Goal: Task Accomplishment & Management: Use online tool/utility

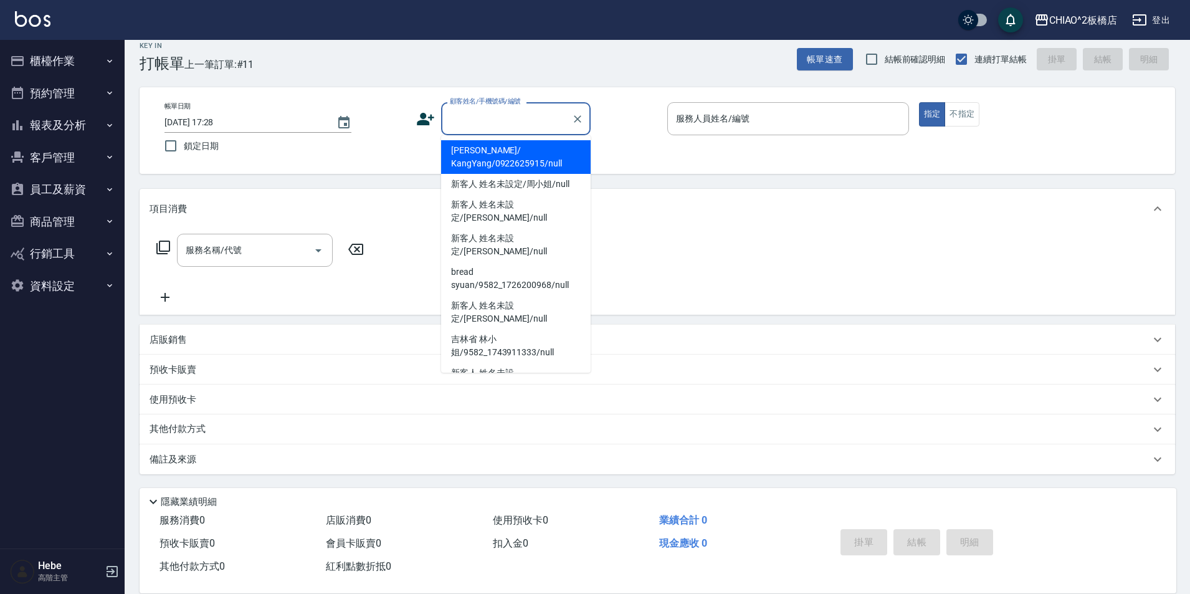
scroll to position [13, 0]
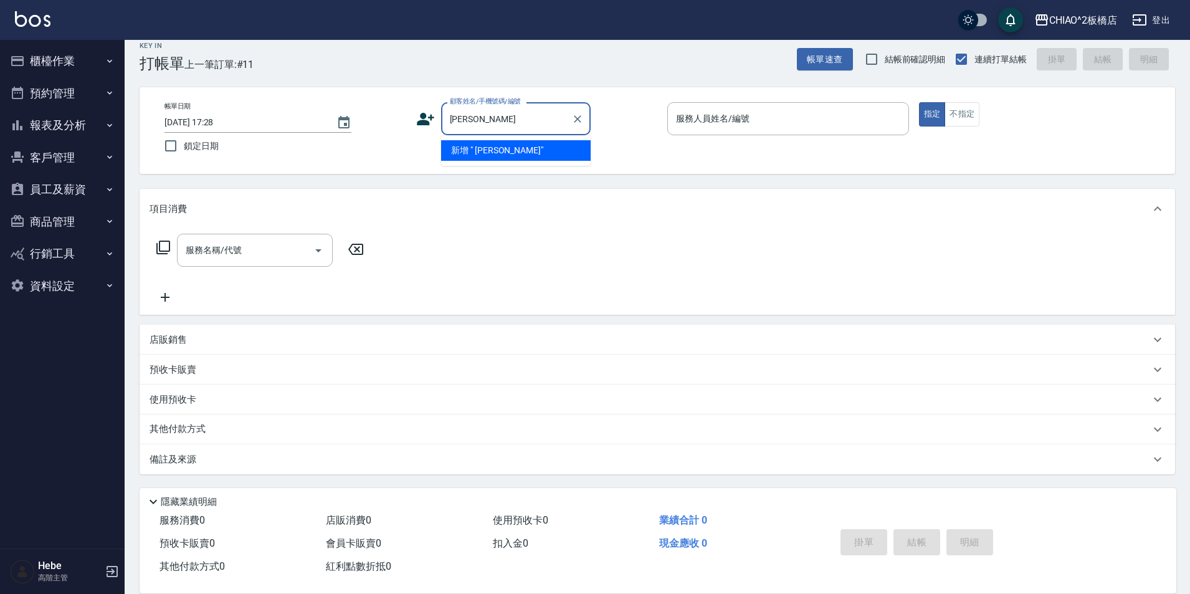
click at [527, 148] on li "新增 " [PERSON_NAME]"" at bounding box center [515, 150] width 149 height 21
type input "[PERSON_NAME]"
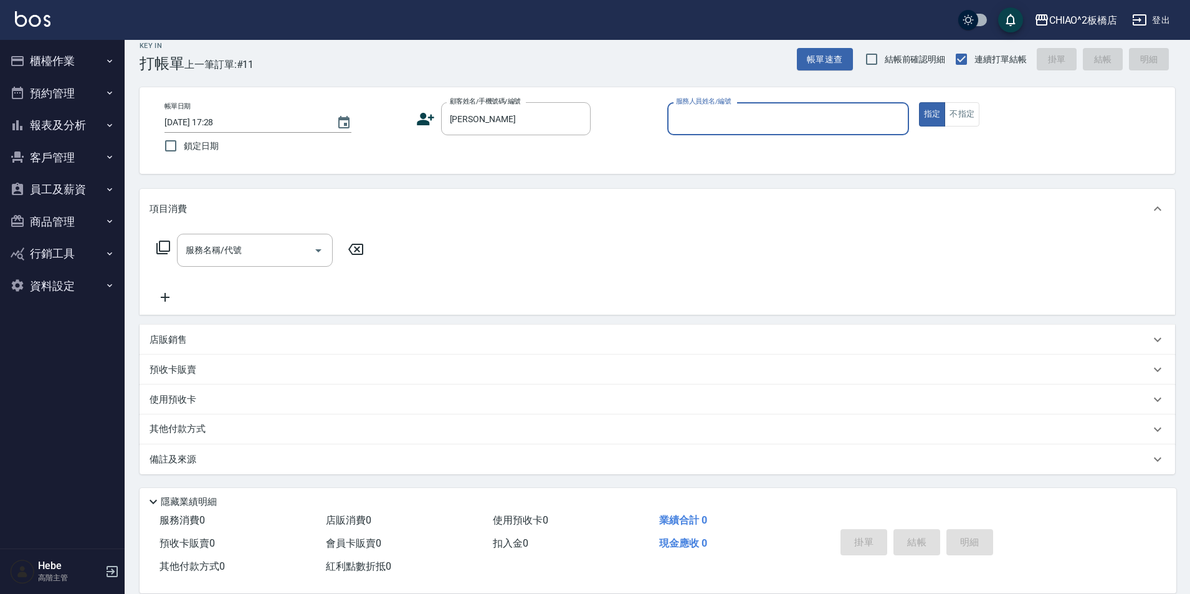
click at [707, 115] on input "服務人員姓名/編號" at bounding box center [788, 119] width 230 height 22
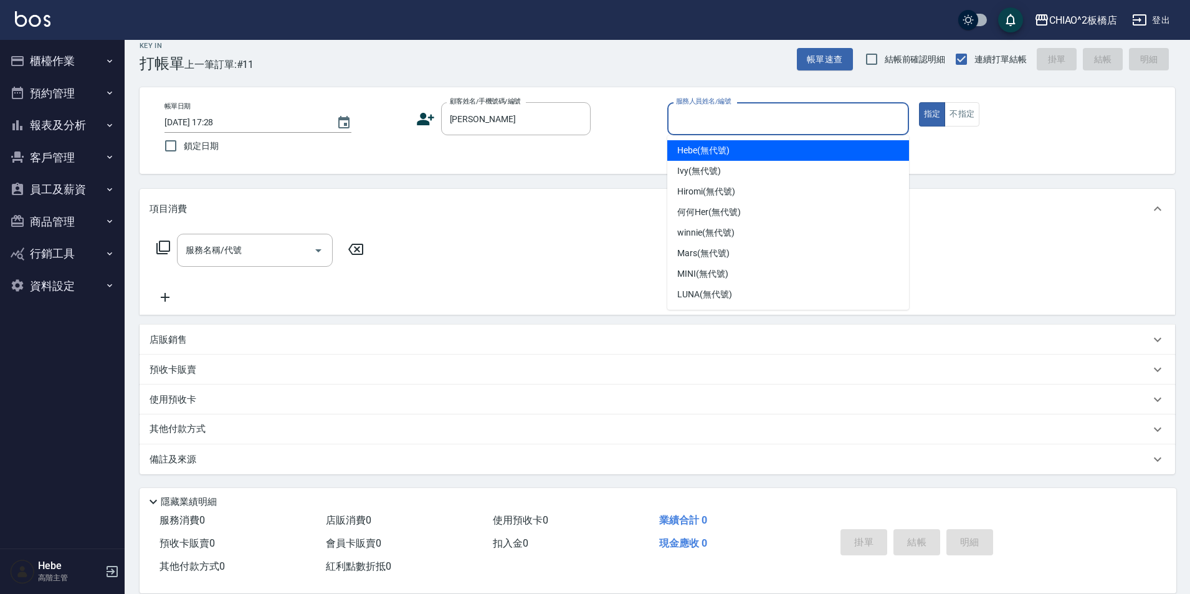
click at [711, 156] on span "Hebe (無代號)" at bounding box center [703, 150] width 52 height 13
type input "Hebe(無代號)"
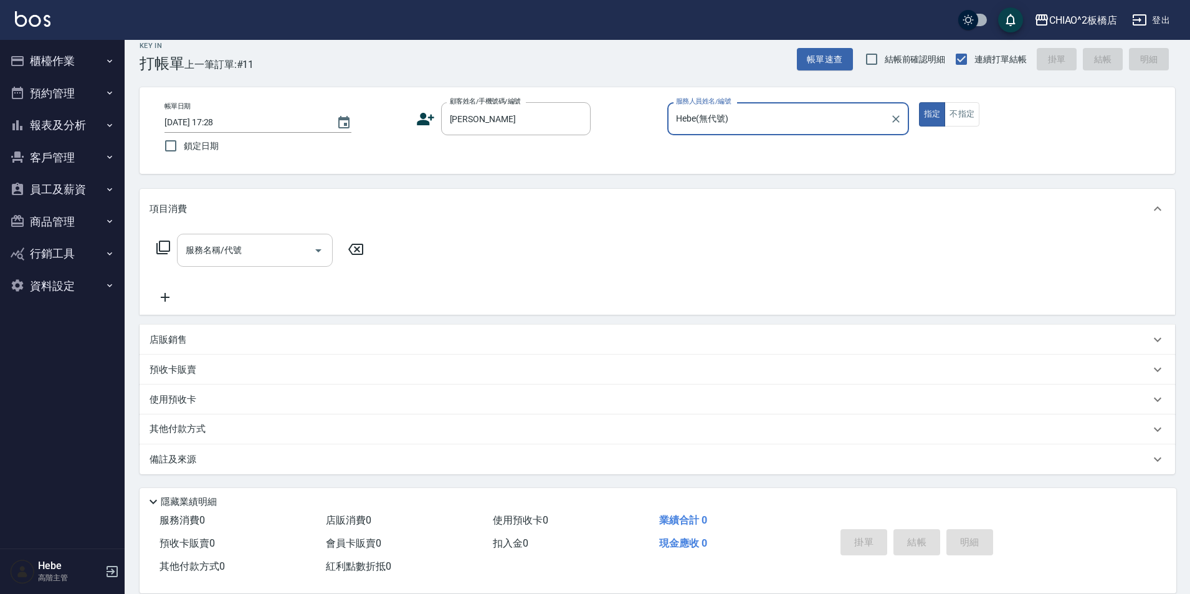
click at [270, 254] on input "服務名稱/代號" at bounding box center [245, 250] width 126 height 22
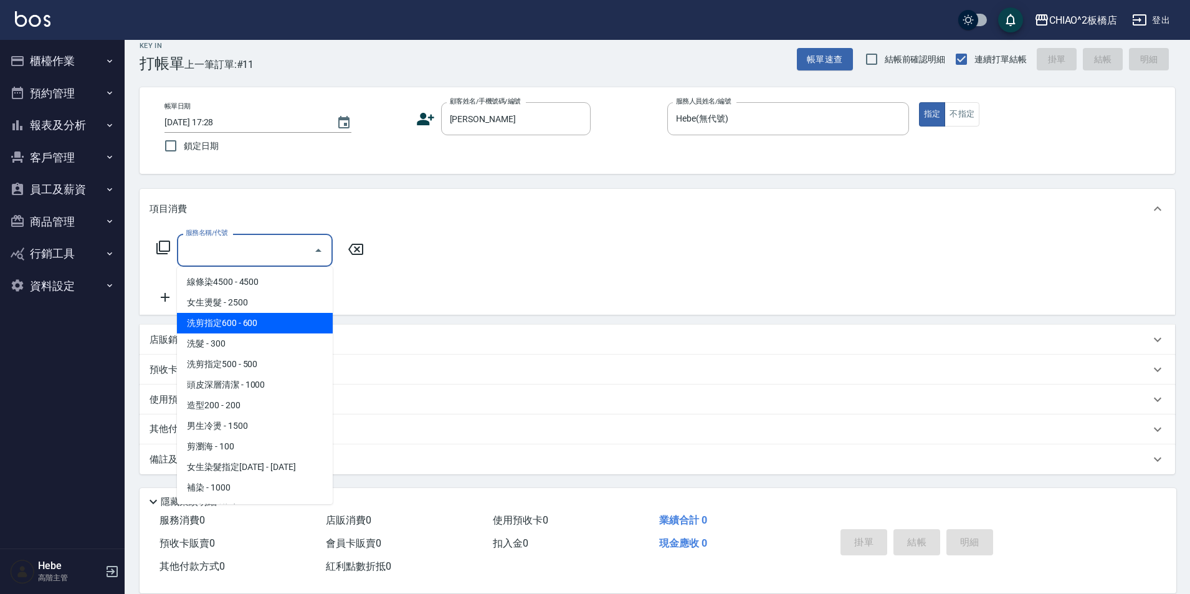
click at [268, 331] on span "洗剪指定600 - 600" at bounding box center [255, 323] width 156 height 21
type input "洗剪指定600(96678)"
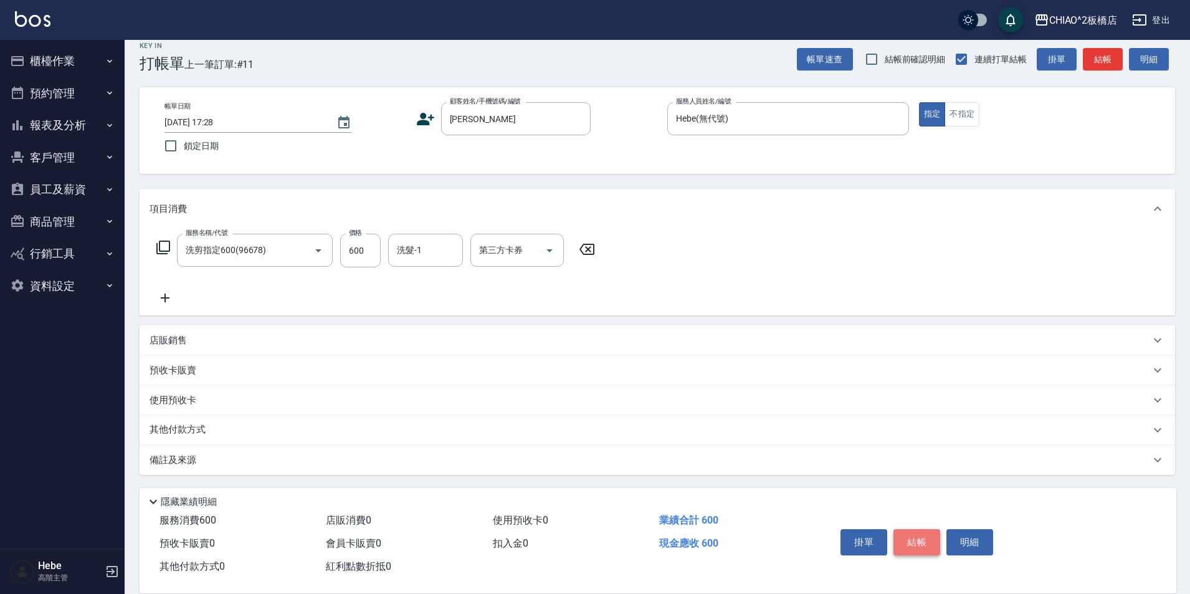
click at [907, 539] on button "結帳" at bounding box center [916, 542] width 47 height 26
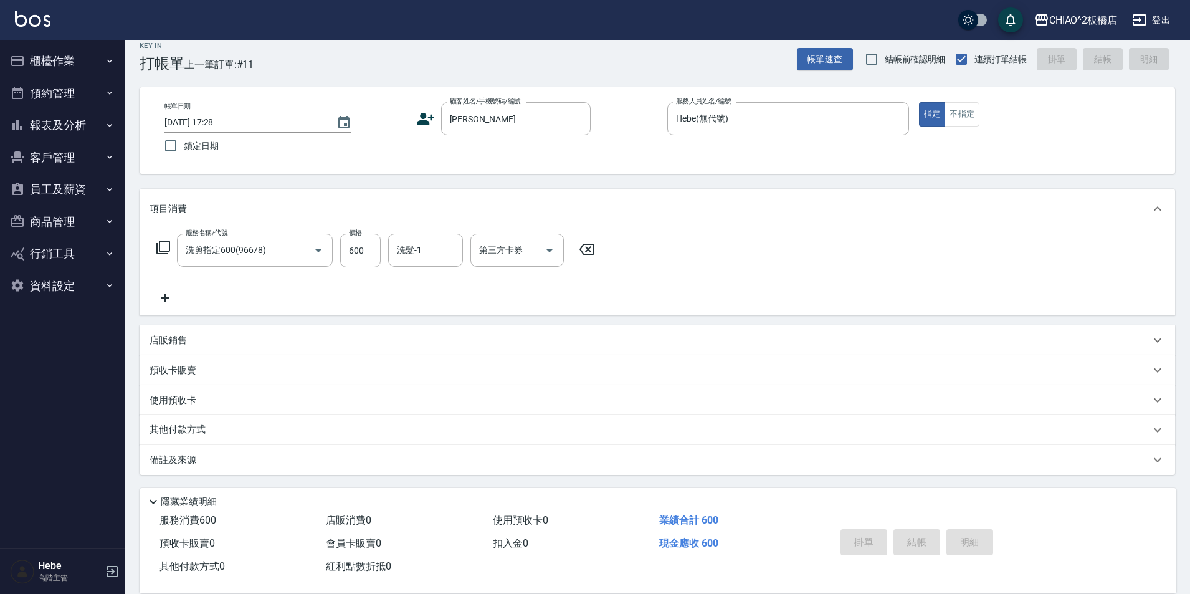
type input "[DATE] 18:34"
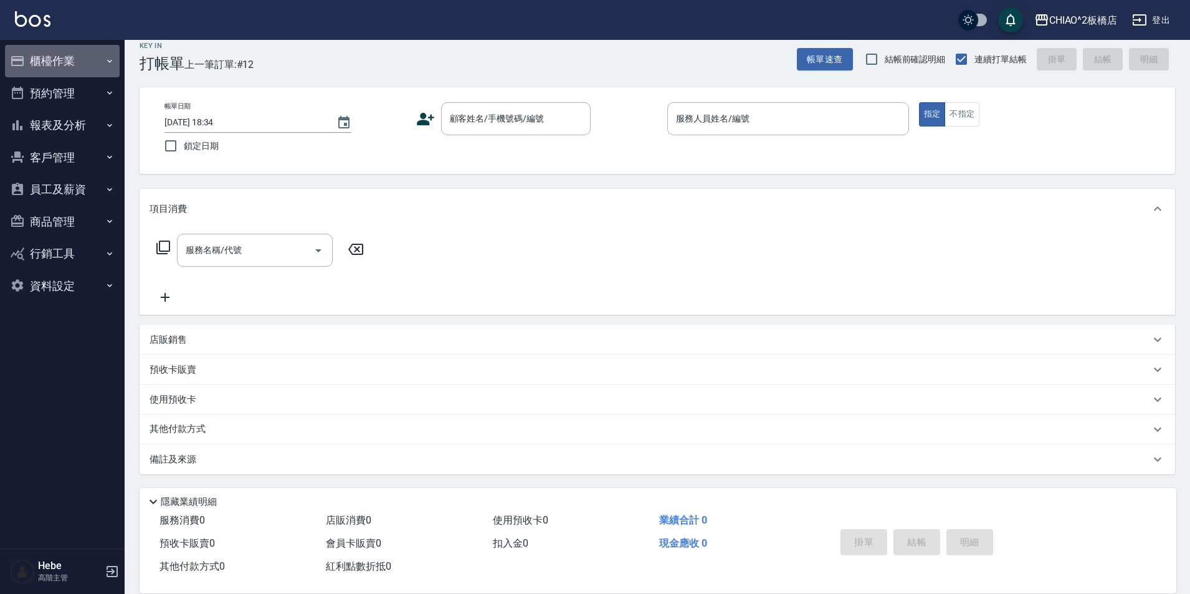
click at [78, 68] on button "櫃檯作業" at bounding box center [62, 61] width 115 height 32
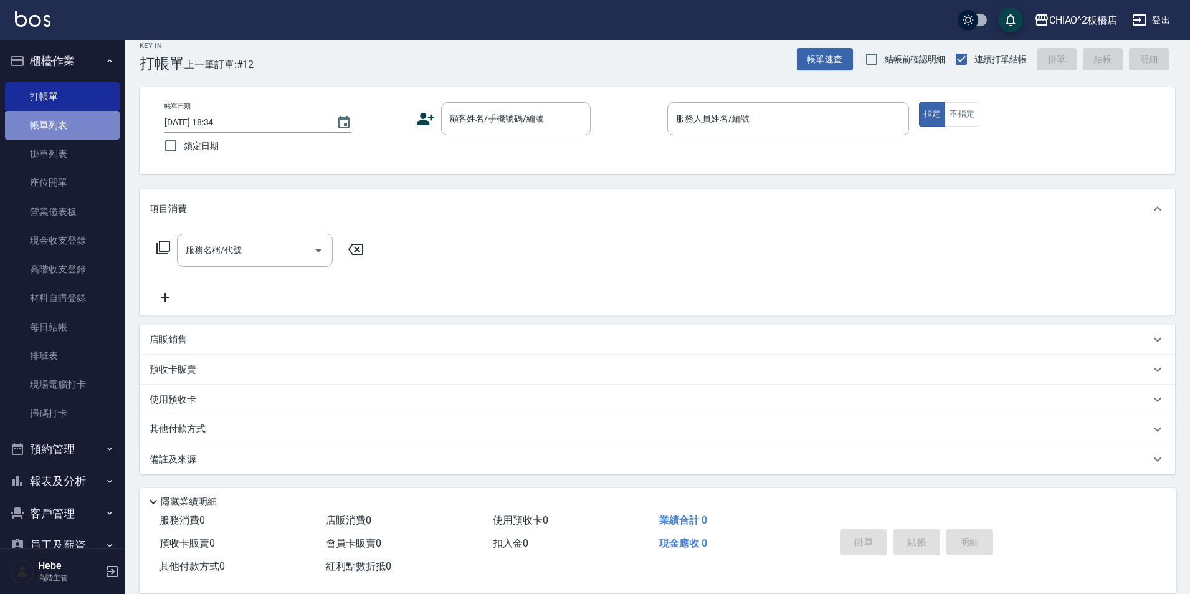
click at [90, 116] on link "帳單列表" at bounding box center [62, 125] width 115 height 29
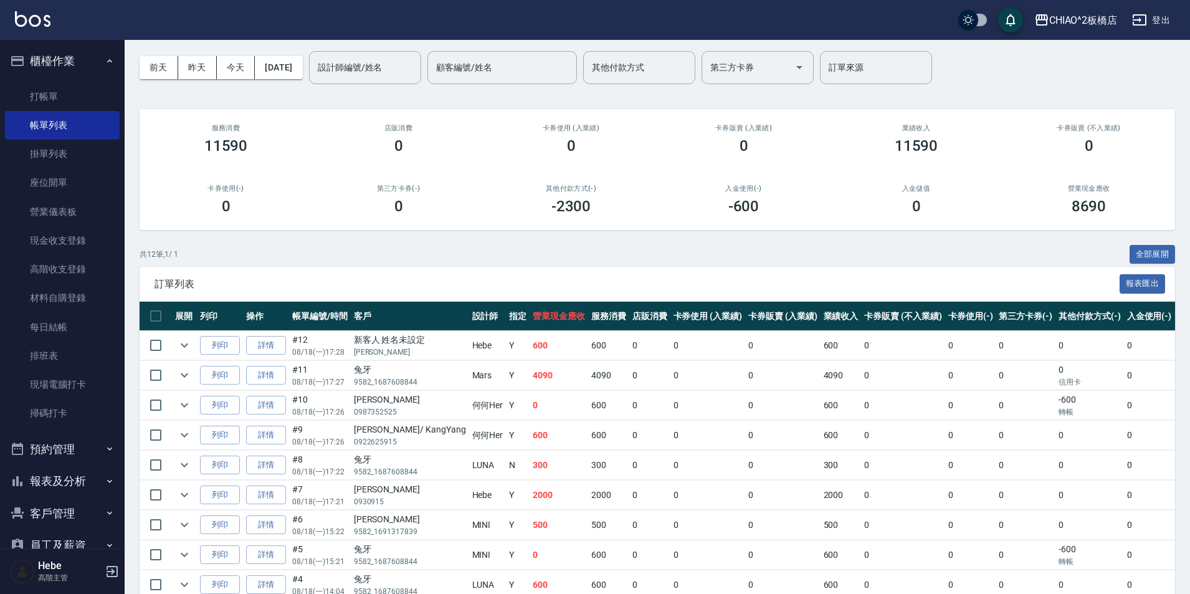
scroll to position [62, 0]
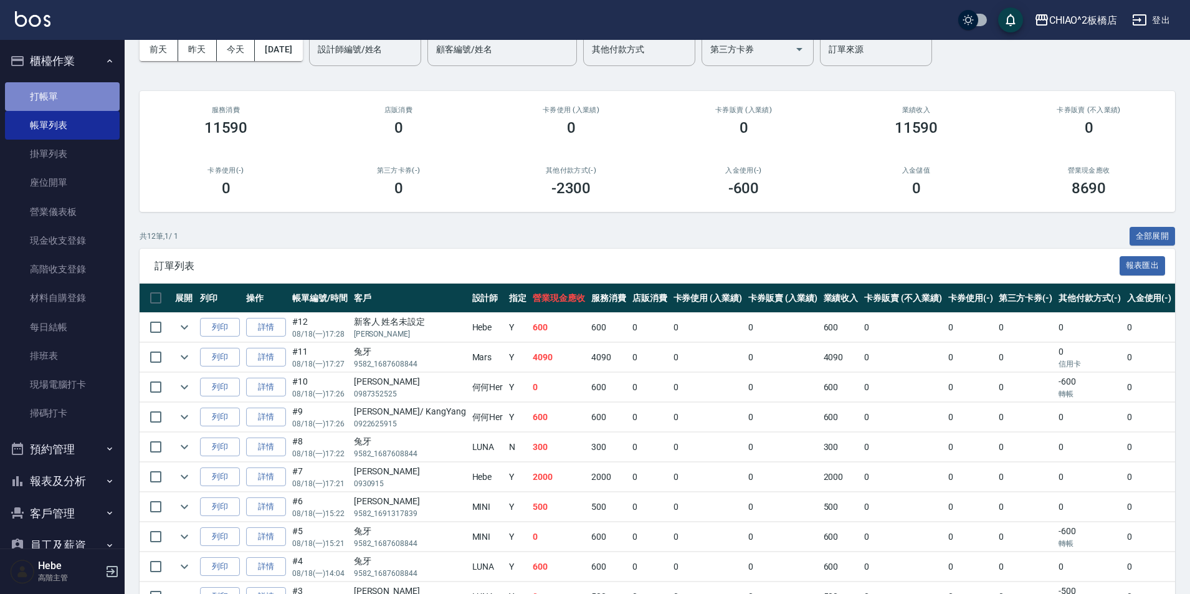
click at [85, 95] on link "打帳單" at bounding box center [62, 96] width 115 height 29
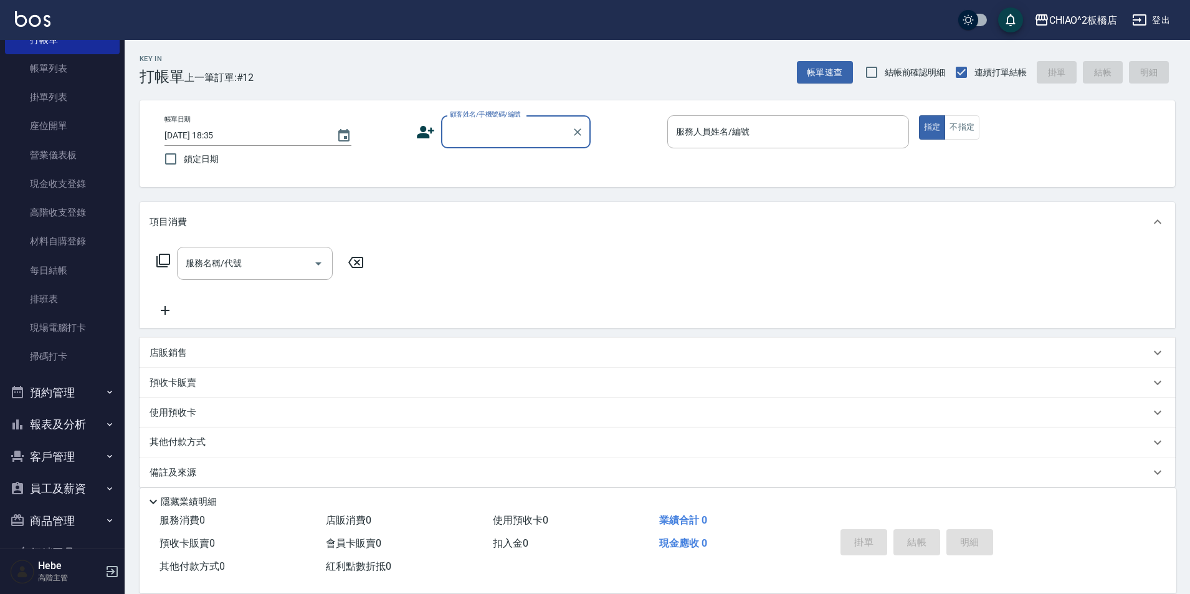
scroll to position [124, 0]
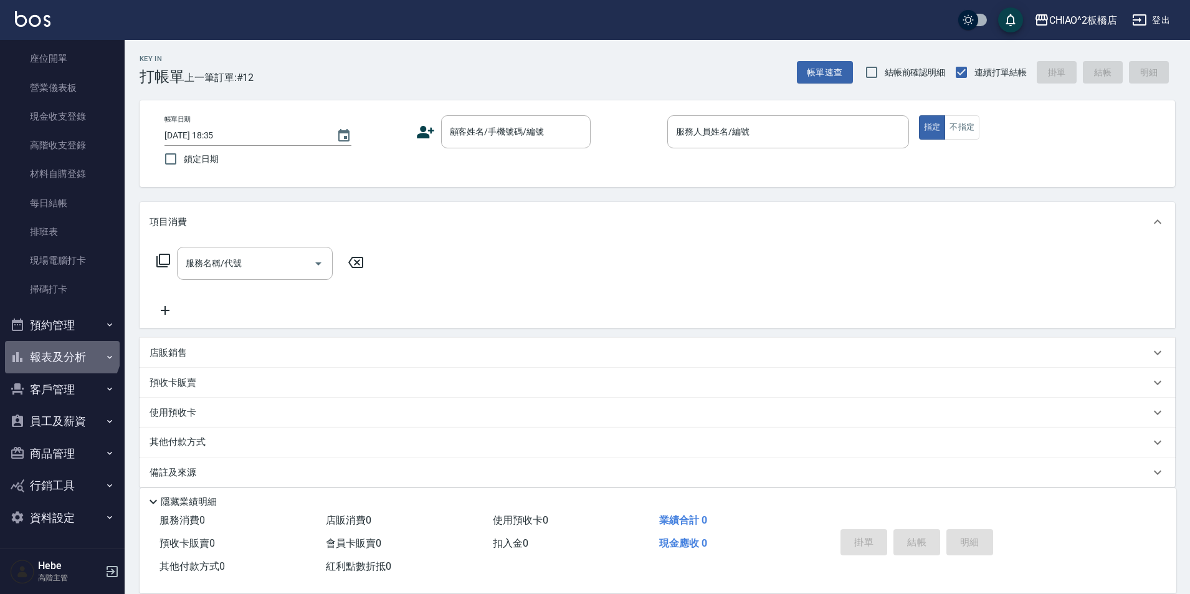
click at [60, 348] on button "報表及分析" at bounding box center [62, 357] width 115 height 32
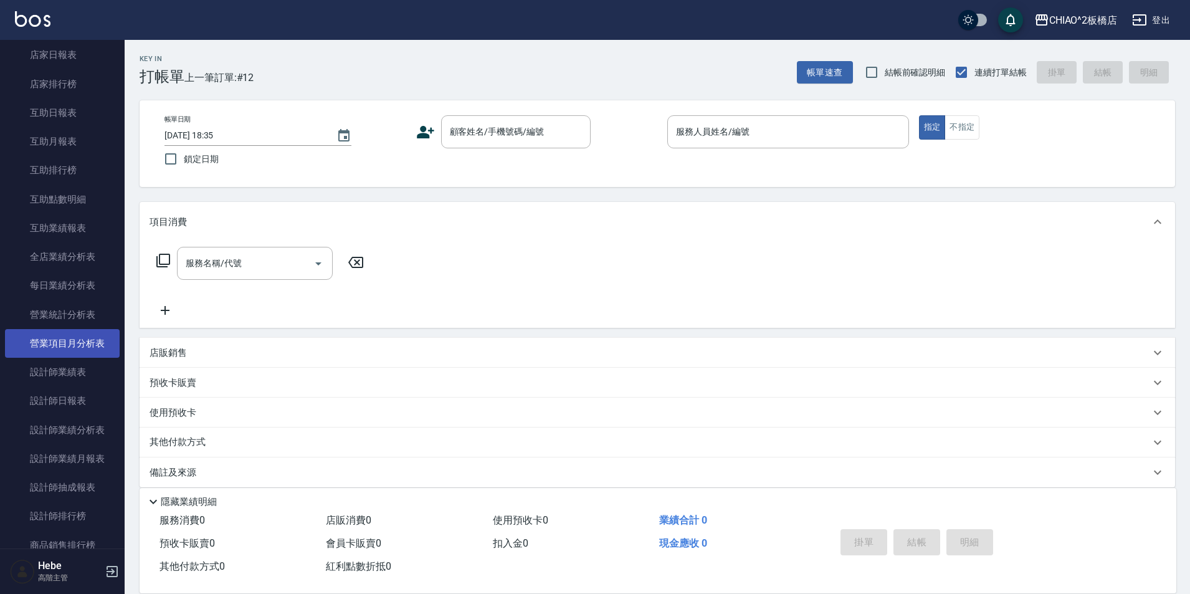
scroll to position [560, 0]
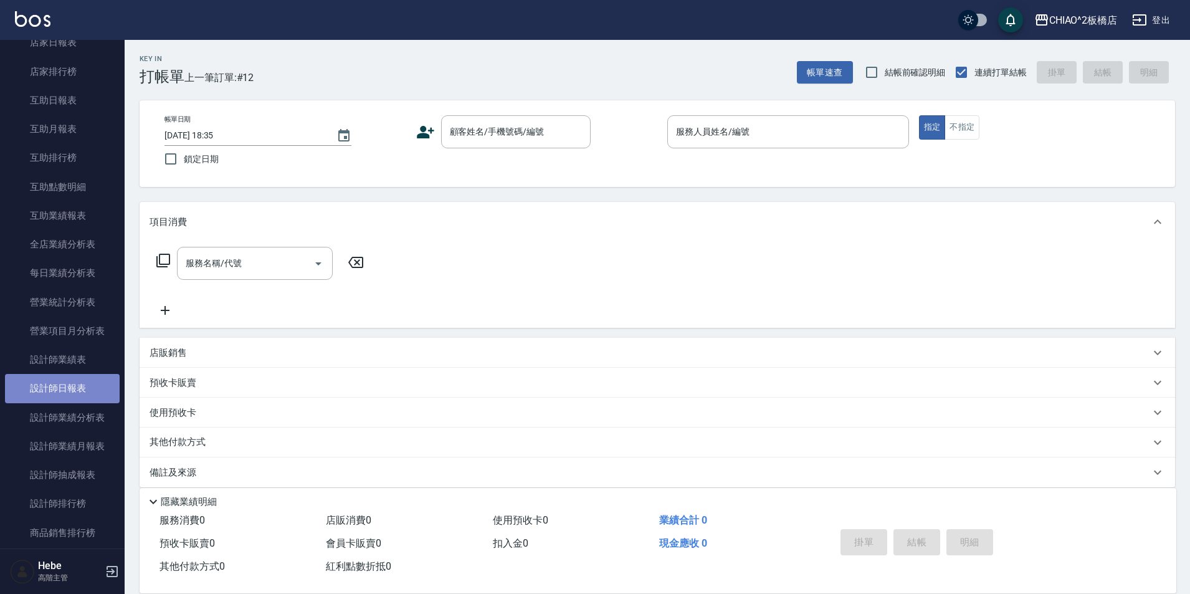
click at [88, 395] on link "設計師日報表" at bounding box center [62, 388] width 115 height 29
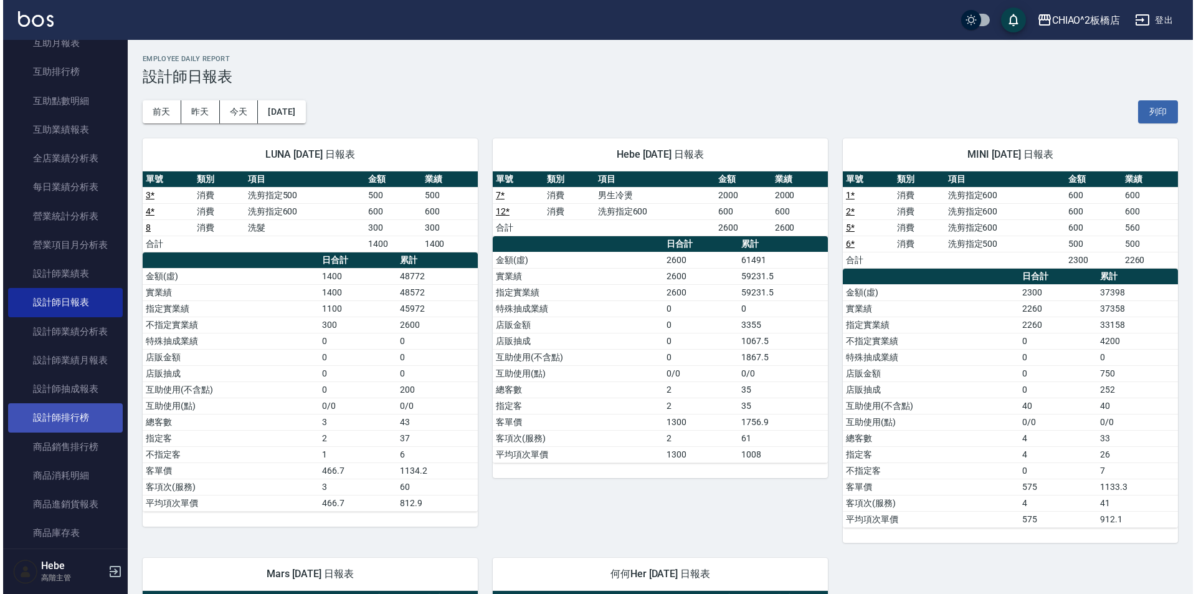
scroll to position [684, 0]
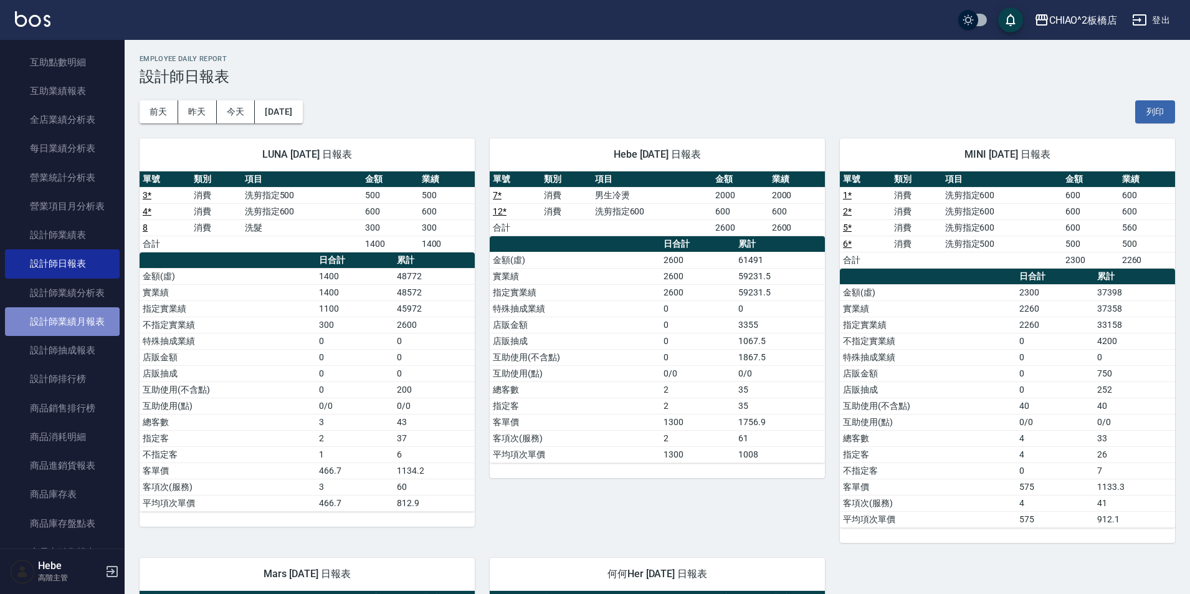
click at [92, 318] on link "設計師業績月報表" at bounding box center [62, 321] width 115 height 29
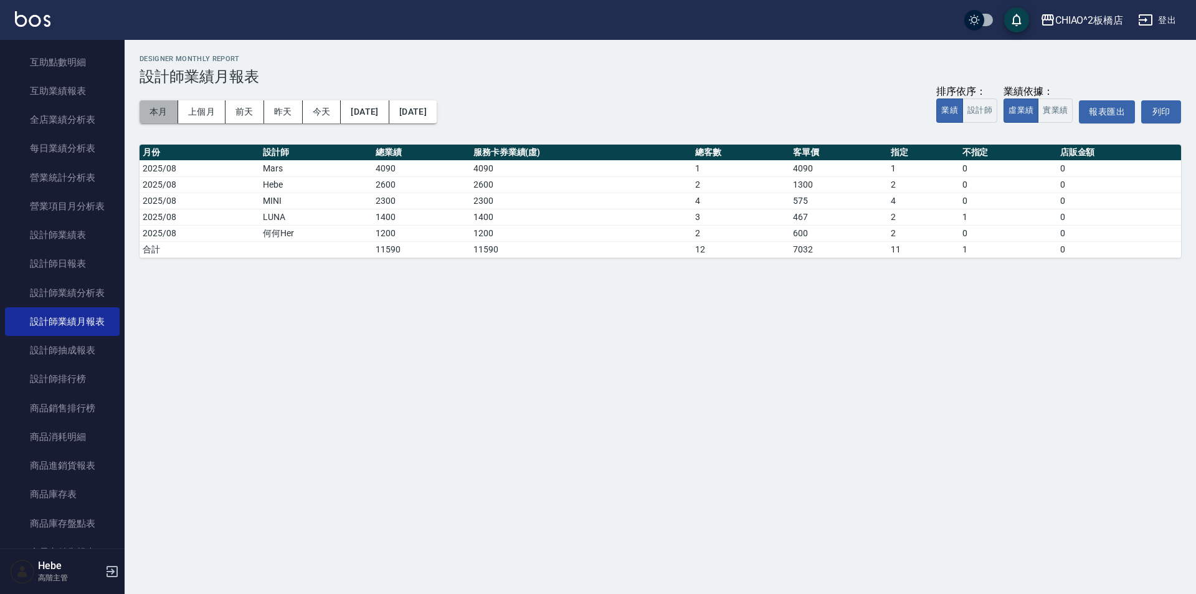
click at [156, 108] on button "本月" at bounding box center [159, 111] width 39 height 23
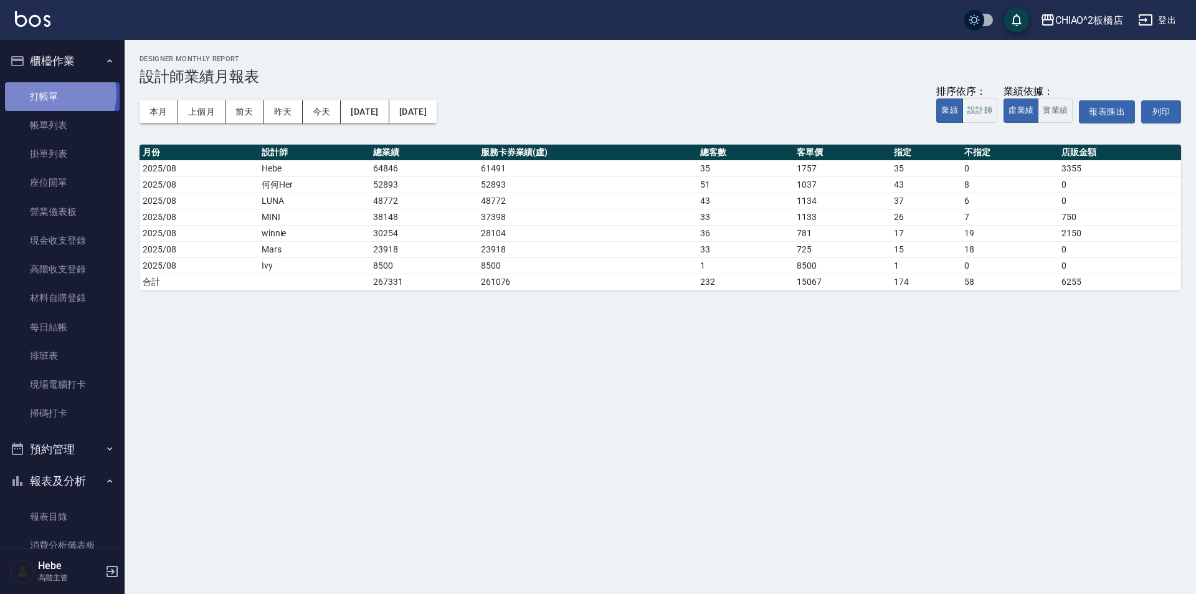
click at [57, 93] on link "打帳單" at bounding box center [62, 96] width 115 height 29
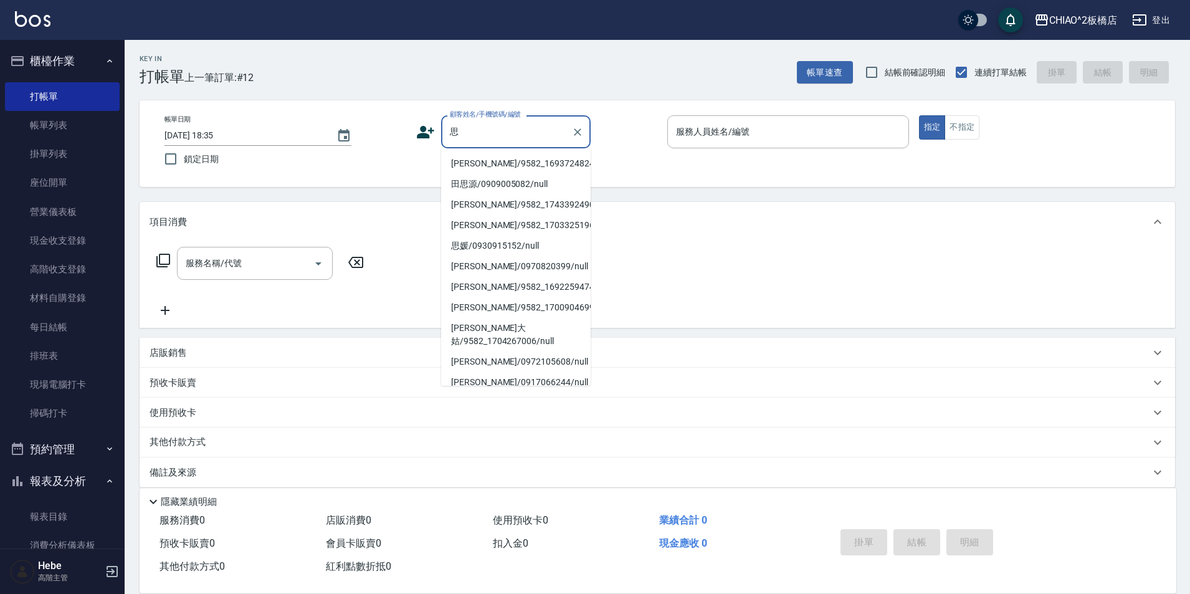
click at [536, 164] on li "[PERSON_NAME]/9582_1693724824/null" at bounding box center [515, 163] width 149 height 21
type input "[PERSON_NAME]/9582_1693724824/null"
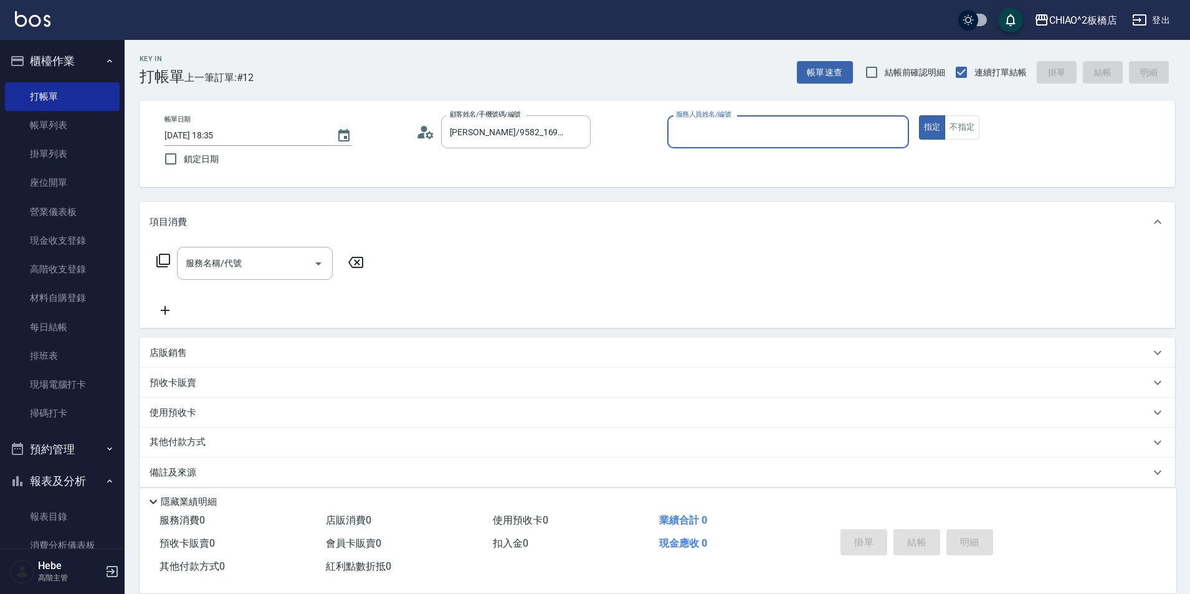
type input "MINI(無代號)"
click at [711, 137] on input "MINI(無代號)" at bounding box center [779, 132] width 212 height 22
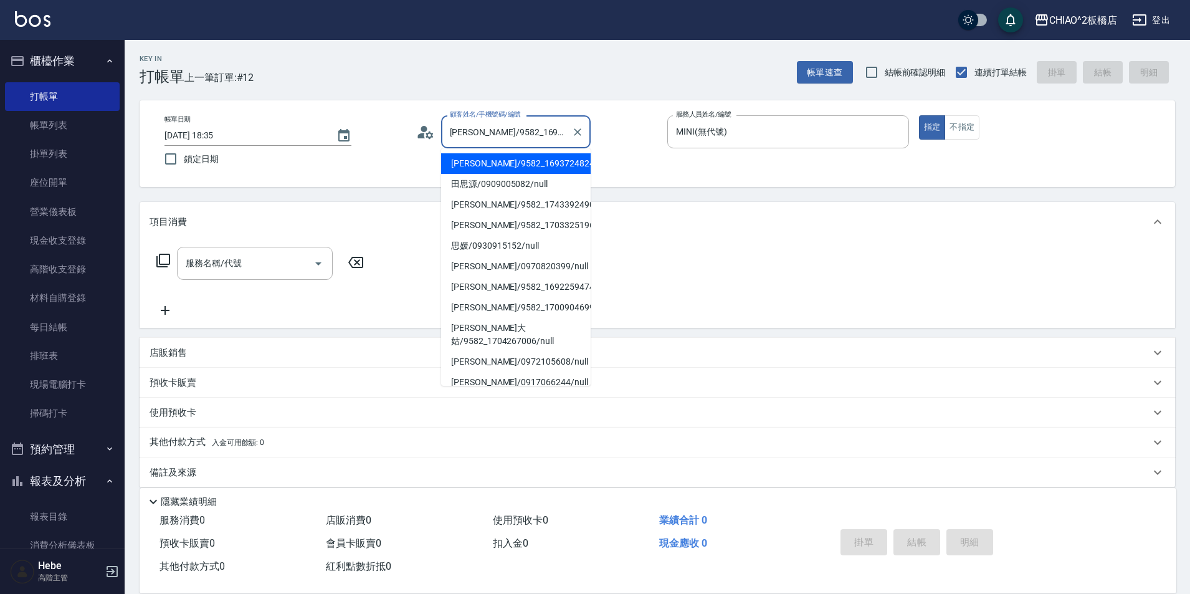
click at [550, 141] on input "[PERSON_NAME]/9582_1693724824/null" at bounding box center [507, 132] width 120 height 22
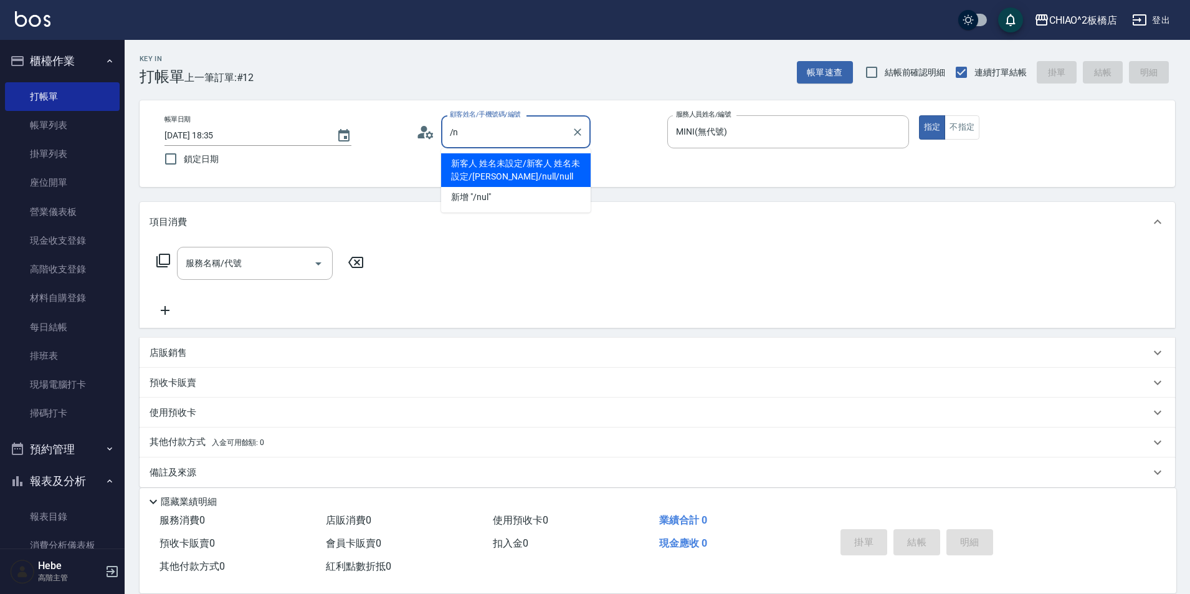
type input "/"
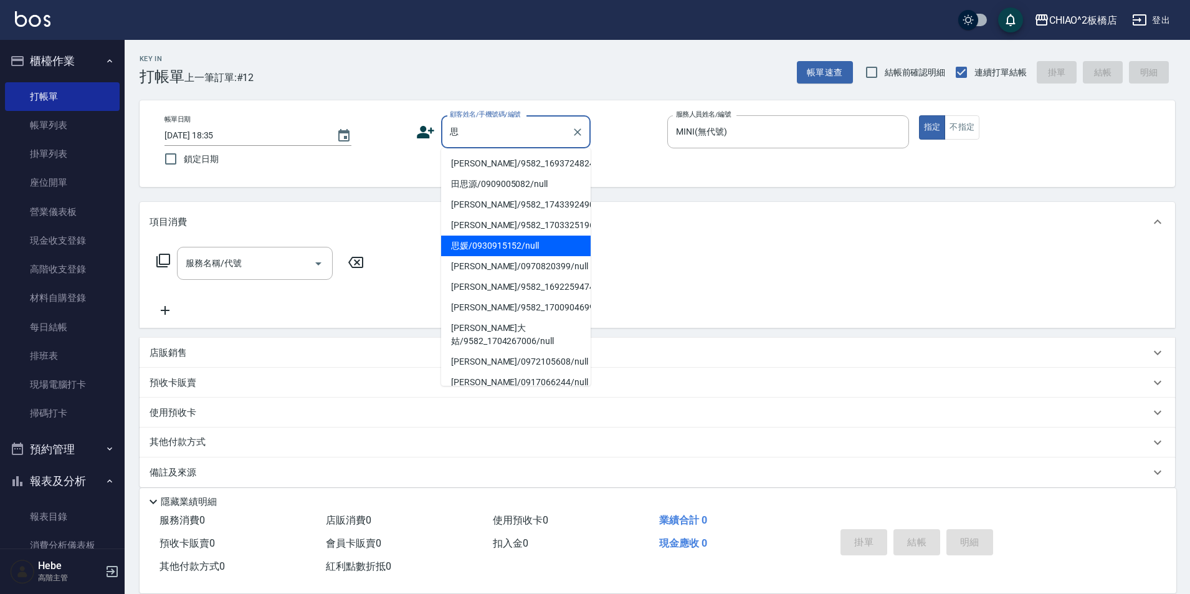
click at [476, 256] on li "思媛/0930915152/null" at bounding box center [515, 245] width 149 height 21
type input "思媛/0930915152/null"
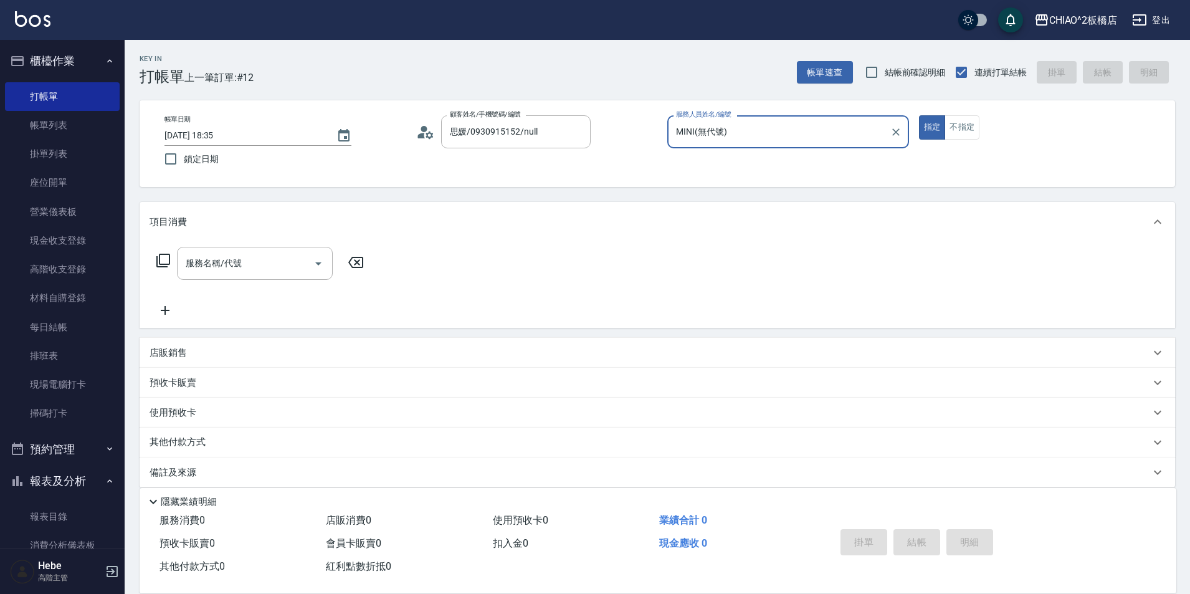
type input "Hebe(無代號)"
click at [254, 270] on input "服務名稱/代號" at bounding box center [245, 263] width 126 height 22
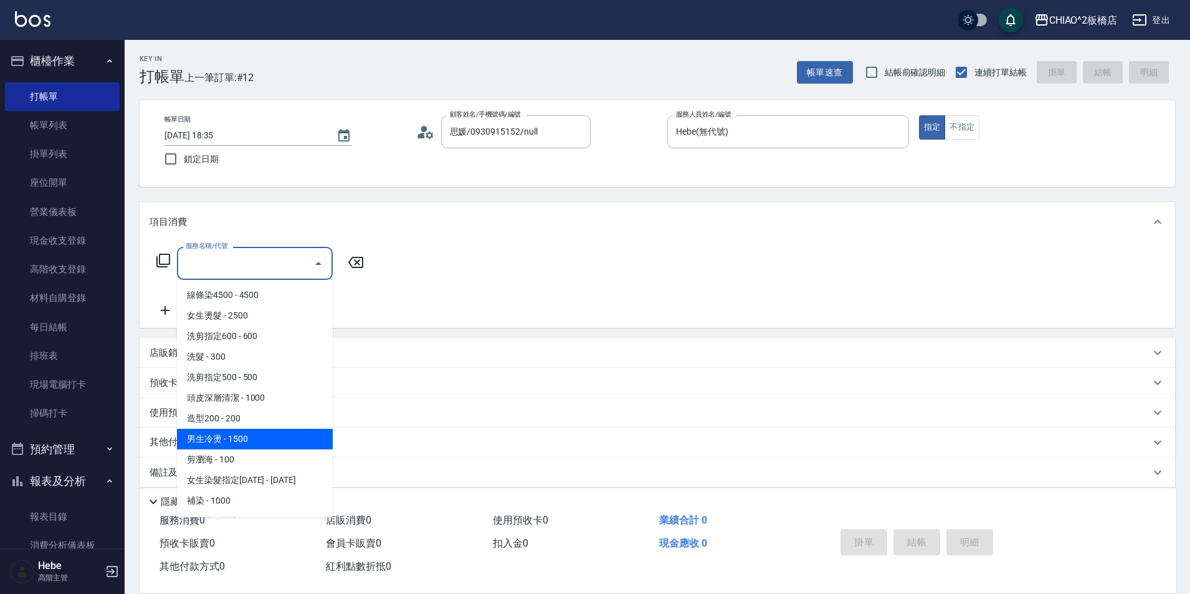
drag, startPoint x: 263, startPoint y: 437, endPoint x: 280, endPoint y: 366, distance: 72.8
click at [263, 435] on span "男生冷燙 - 1500" at bounding box center [255, 438] width 156 height 21
type input "男生冷燙(96688)"
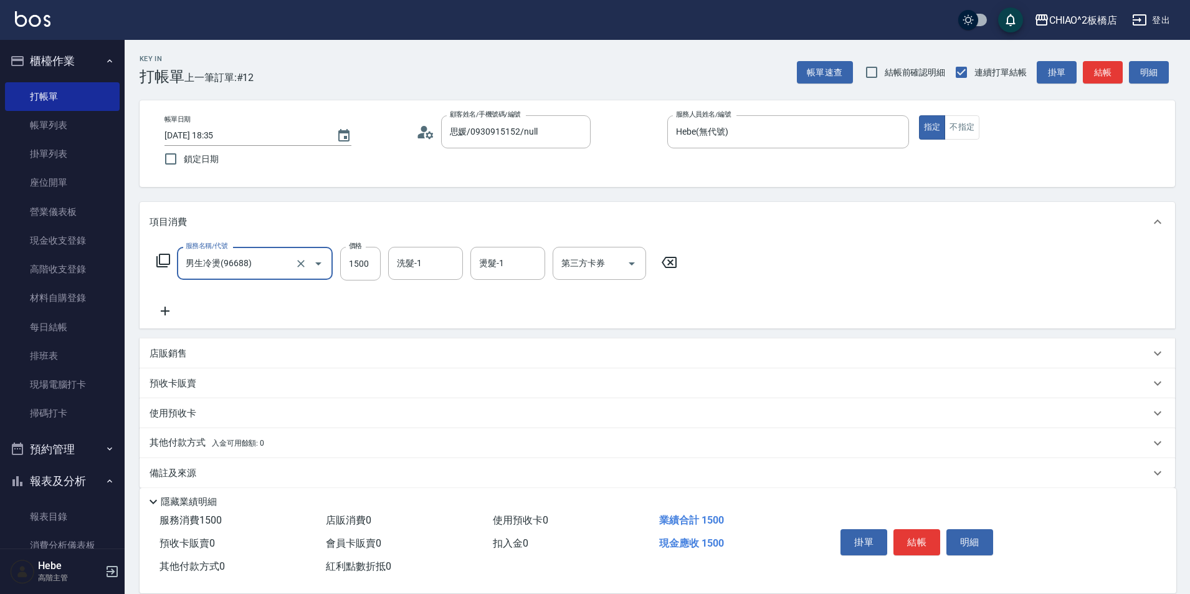
click at [161, 306] on icon at bounding box center [164, 310] width 31 height 15
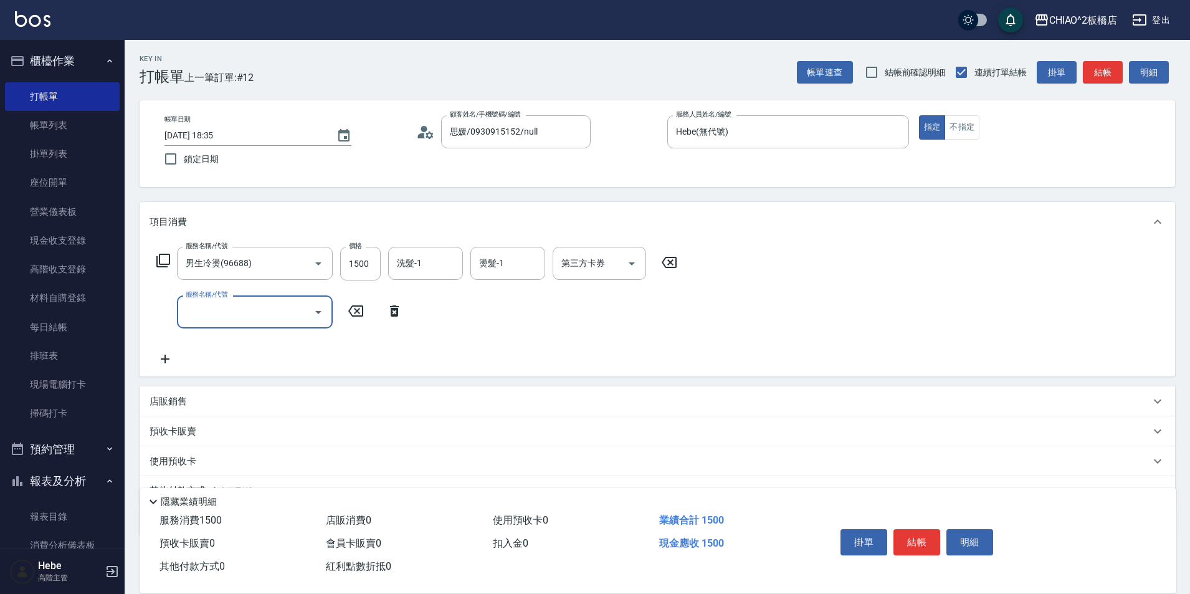
click at [174, 305] on div "服務名稱/代號 服務名稱/代號" at bounding box center [279, 311] width 260 height 33
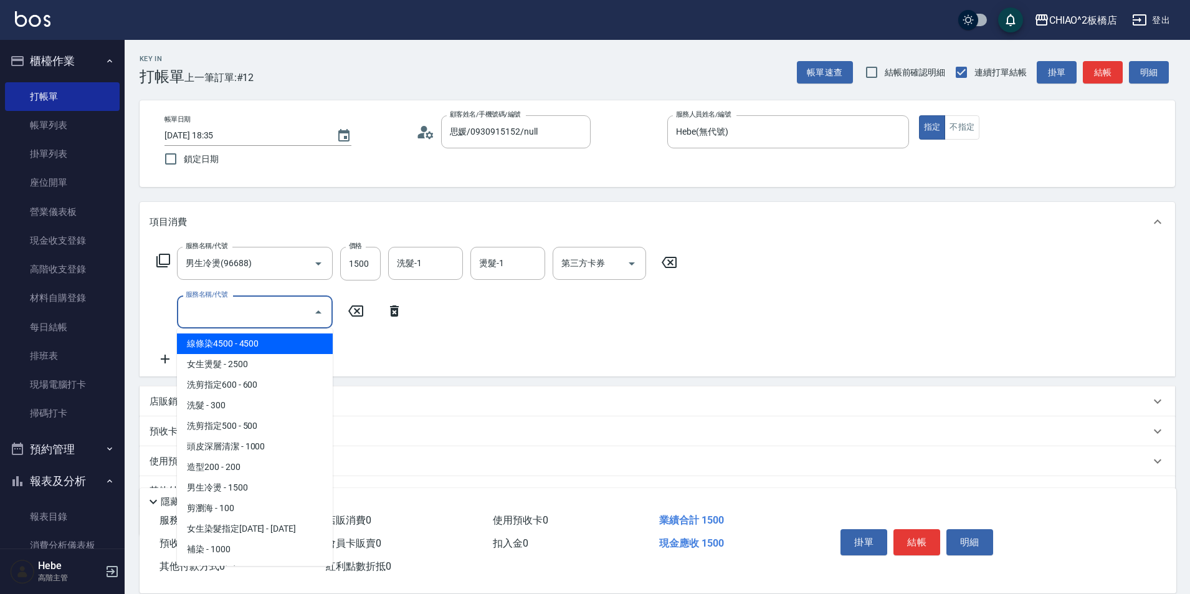
click at [199, 323] on input "服務名稱/代號" at bounding box center [245, 312] width 126 height 22
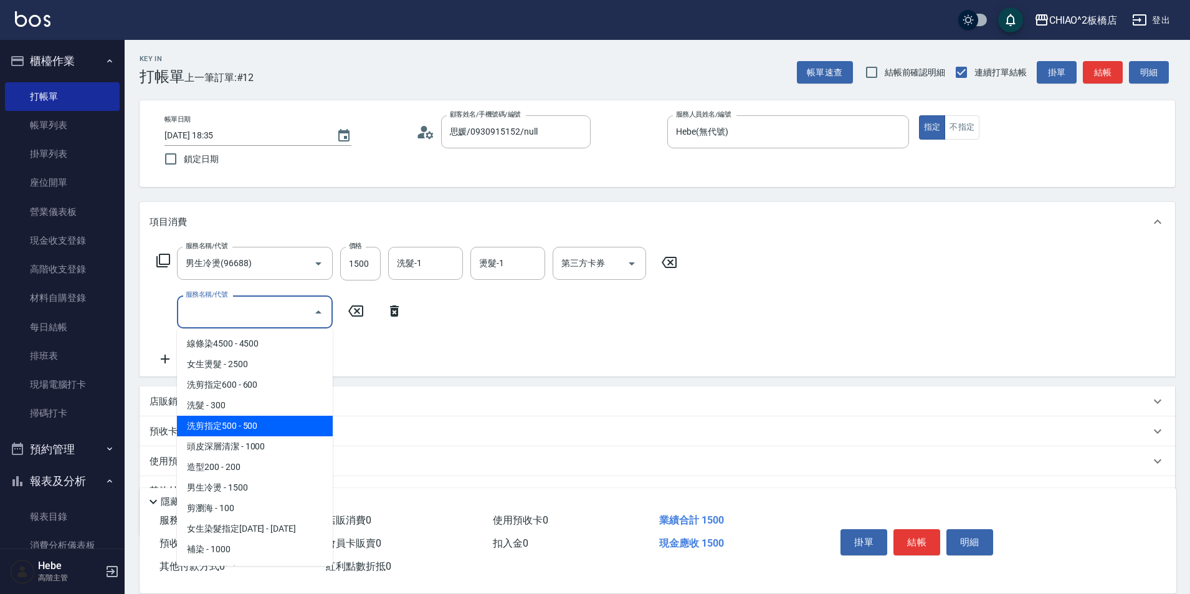
click at [227, 429] on span "洗剪指定500 - 500" at bounding box center [255, 425] width 156 height 21
type input "洗剪指定500(96681)"
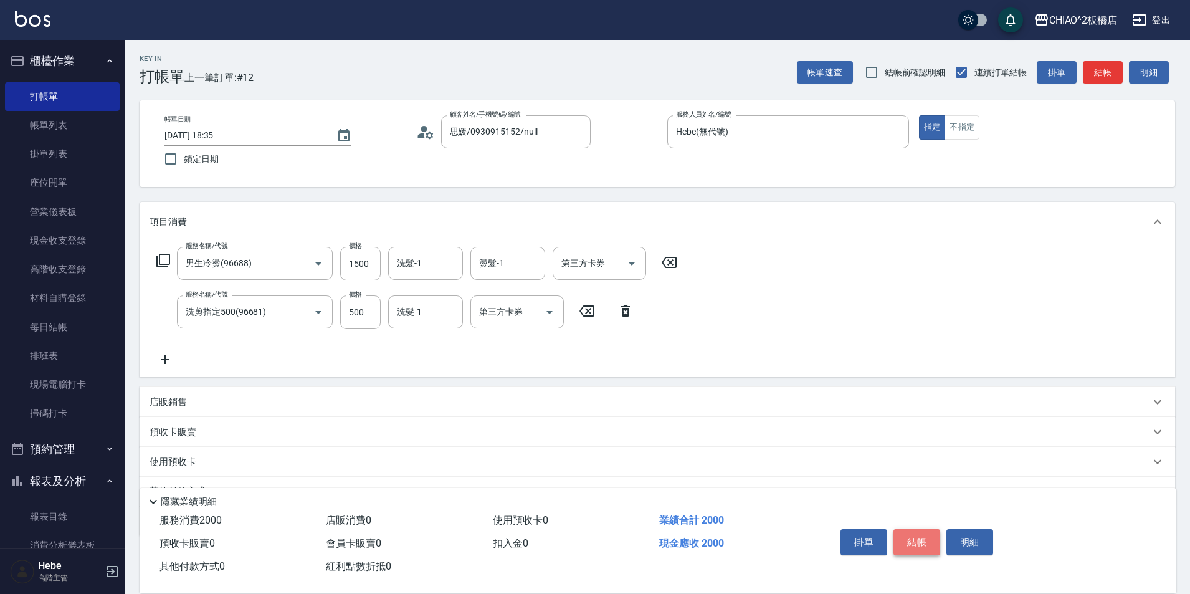
click at [909, 533] on button "結帳" at bounding box center [916, 542] width 47 height 26
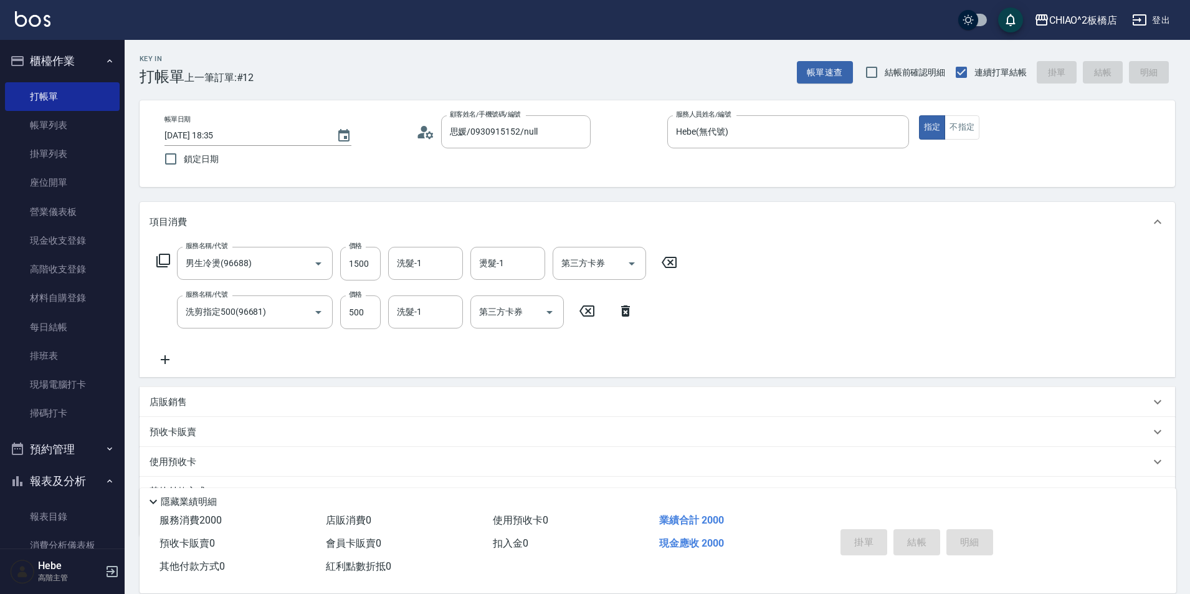
type input "[DATE] 18:36"
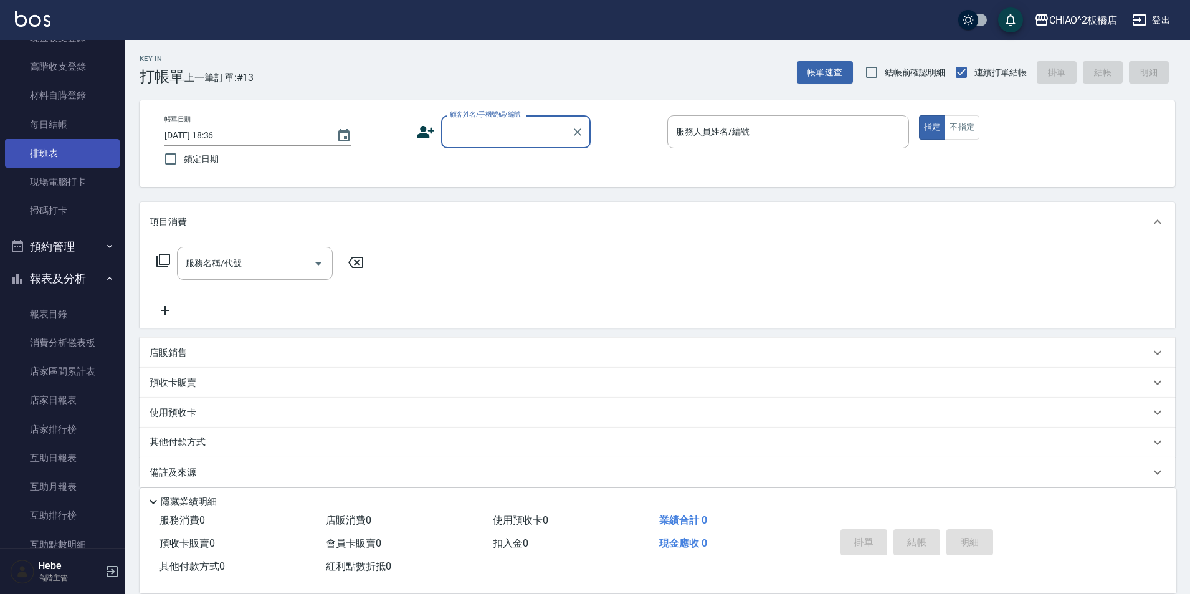
scroll to position [62, 0]
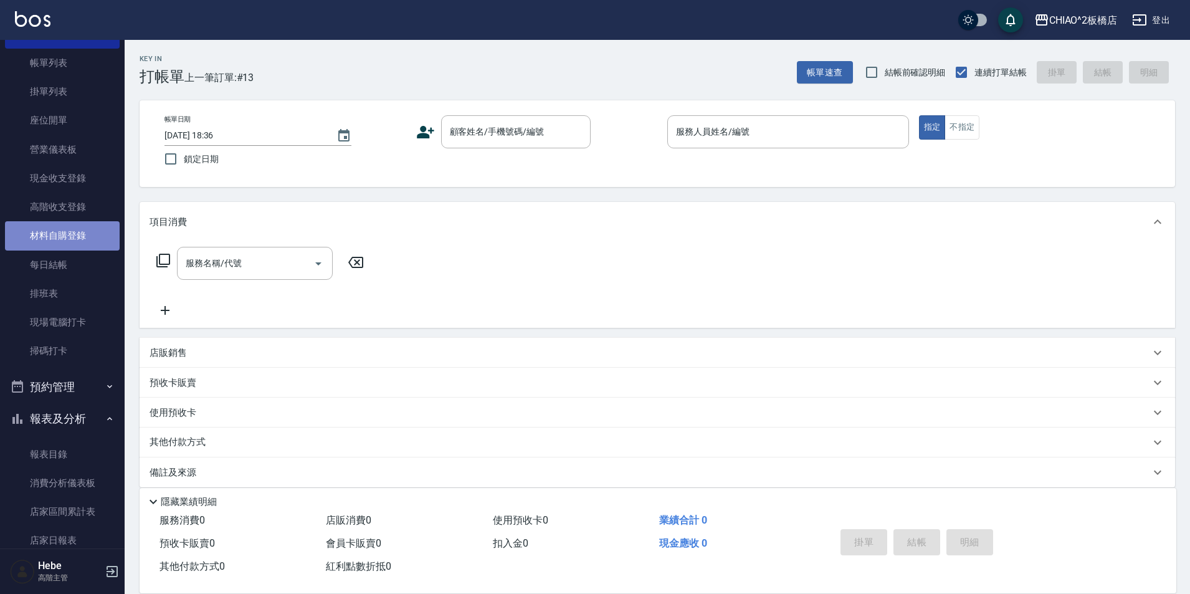
click at [75, 234] on link "材料自購登錄" at bounding box center [62, 235] width 115 height 29
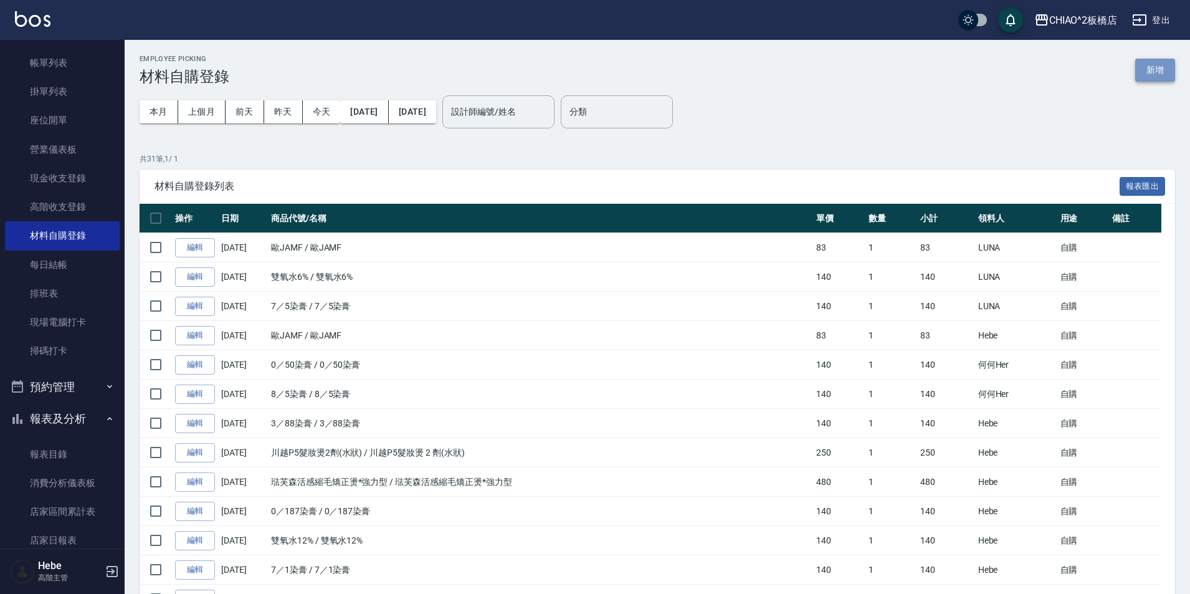
click at [1143, 69] on button "新增" at bounding box center [1155, 70] width 40 height 23
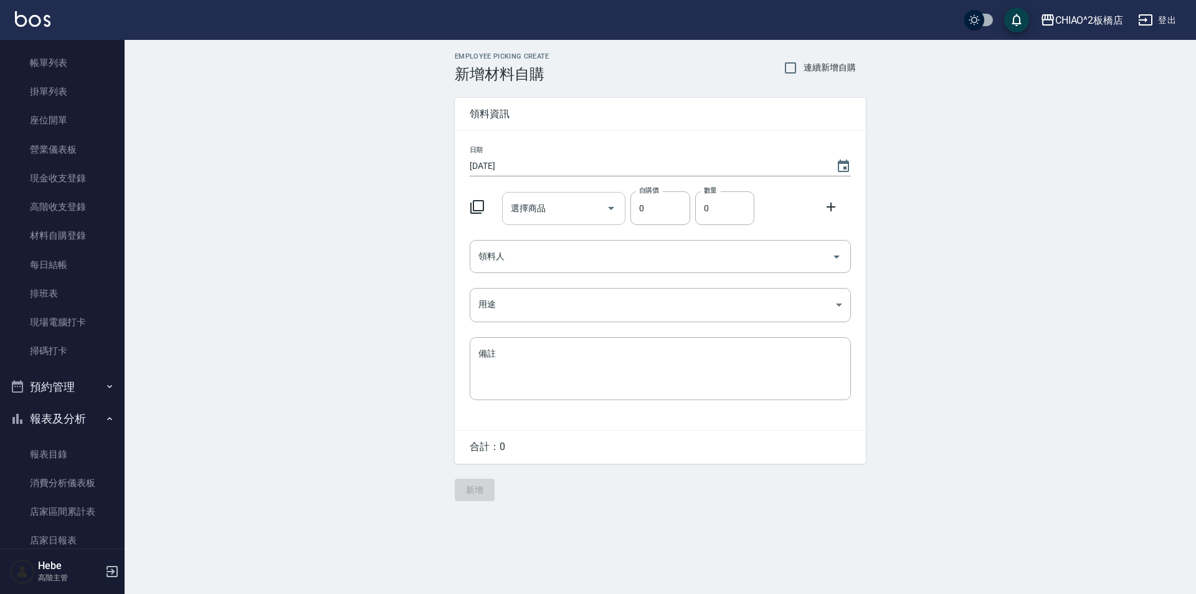
click at [521, 212] on div "選擇商品 選擇商品" at bounding box center [564, 208] width 124 height 33
click at [610, 243] on li "11 雪球慕[PERSON_NAME]" at bounding box center [563, 247] width 124 height 34
type input "雪球慕斯"
type input "450"
type input "1"
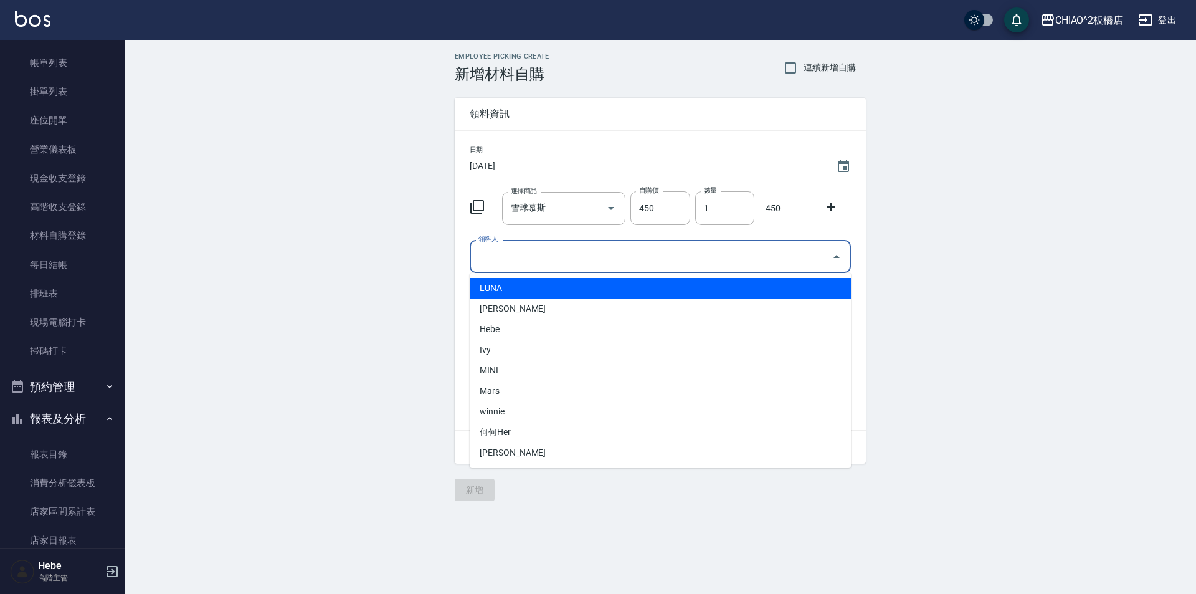
click at [619, 252] on input "領料人" at bounding box center [650, 256] width 351 height 22
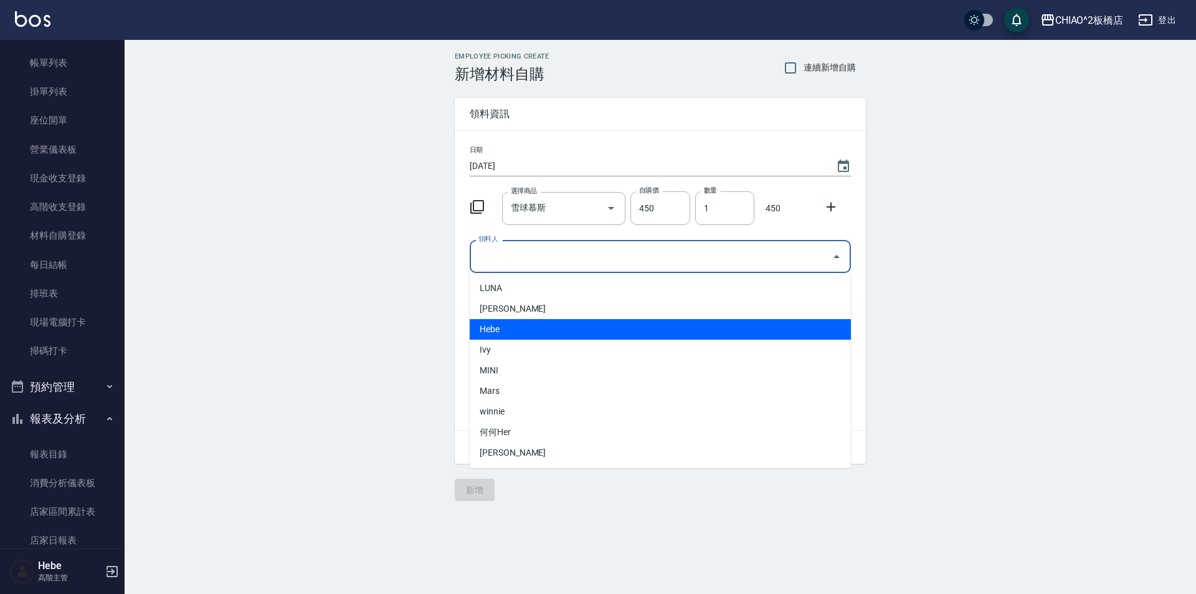
click at [509, 329] on li "Hebe" at bounding box center [660, 329] width 381 height 21
type input "Hebe"
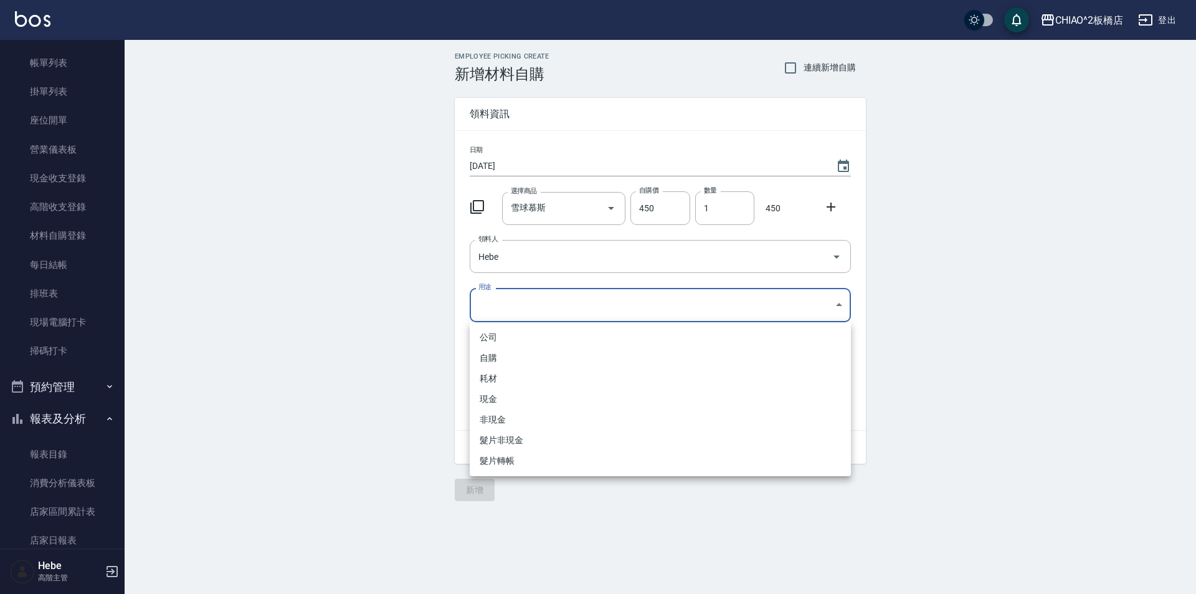
click at [523, 311] on body "CHIAO^2板橋店 登出 櫃檯作業 打帳單 帳單列表 掛單列表 座位開單 營業儀表板 現金收支登錄 高階收支登錄 材料自購登錄 每日結帳 排班表 現場電腦打…" at bounding box center [598, 297] width 1196 height 594
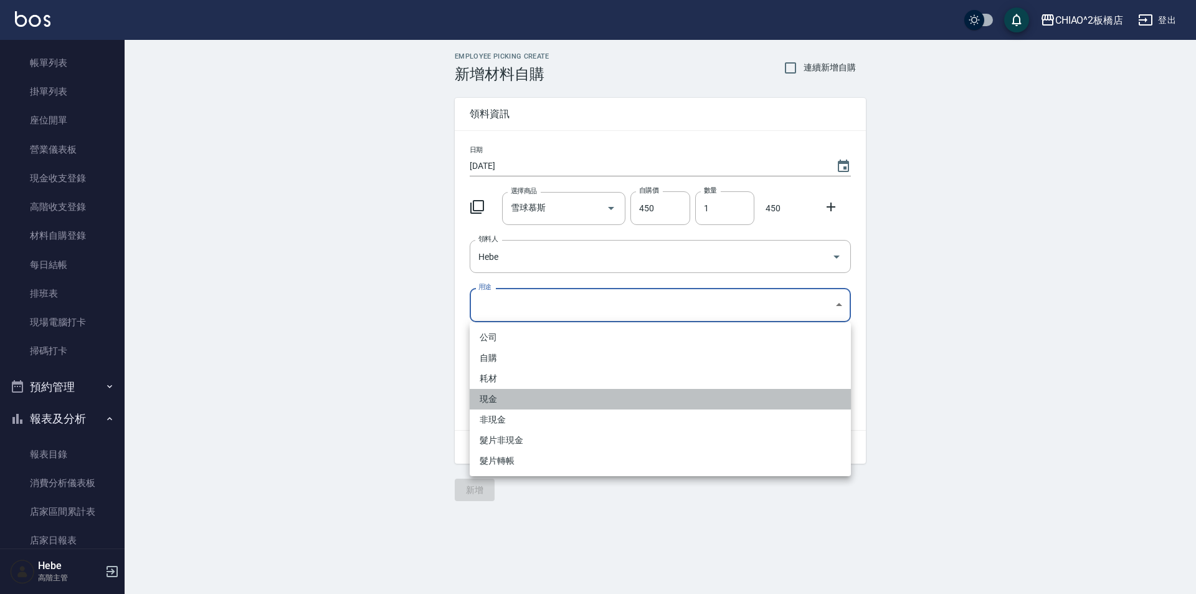
click at [511, 406] on li "現金" at bounding box center [660, 399] width 381 height 21
type input "現金"
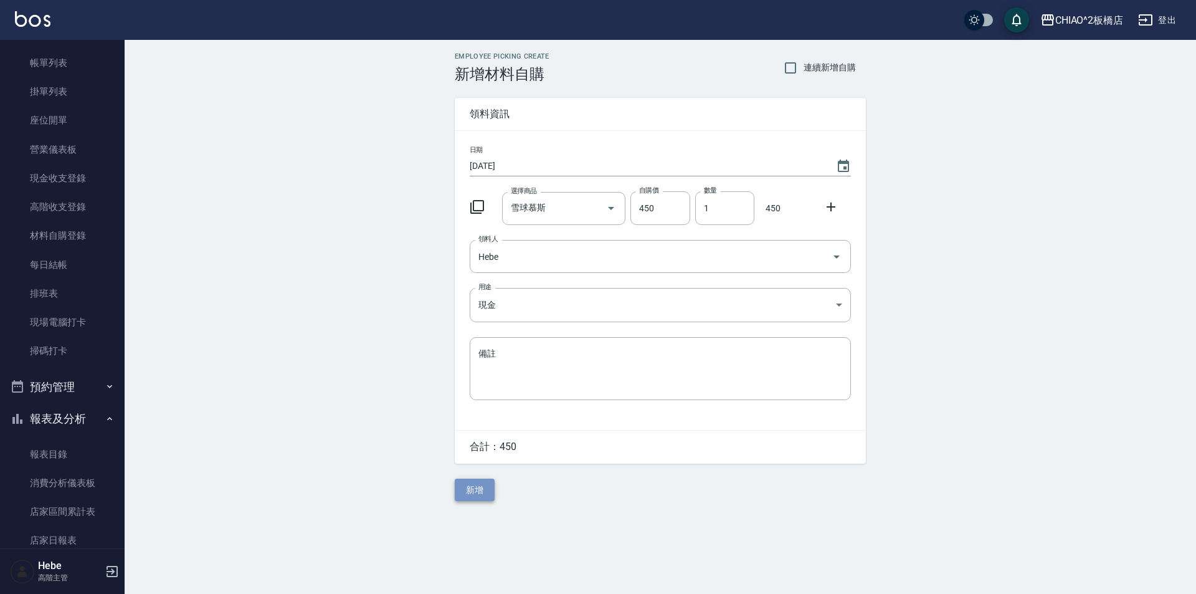
click at [465, 494] on button "新增" at bounding box center [475, 489] width 40 height 23
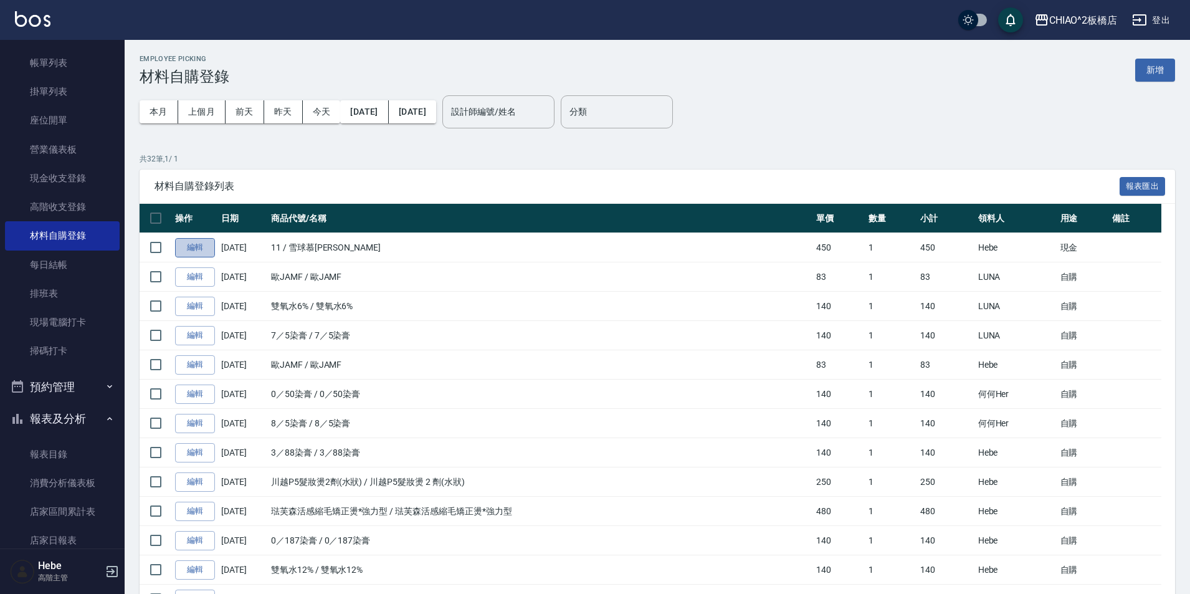
click at [191, 250] on link "編輯" at bounding box center [195, 247] width 40 height 19
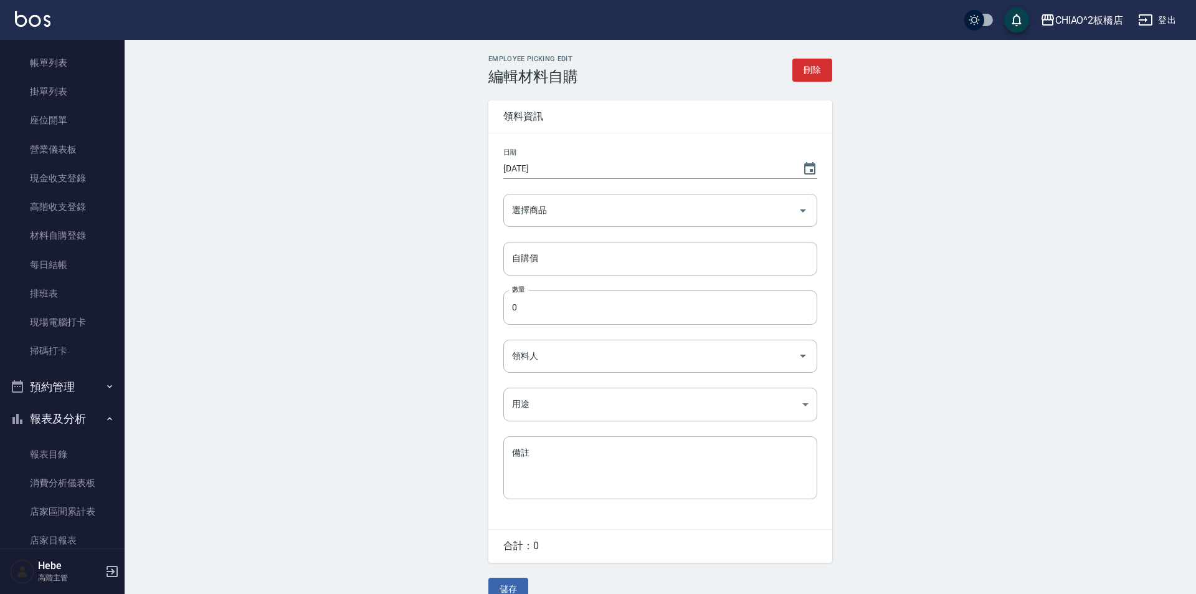
type input "雪球慕斯"
type input "450"
type input "1"
type input "Hebe"
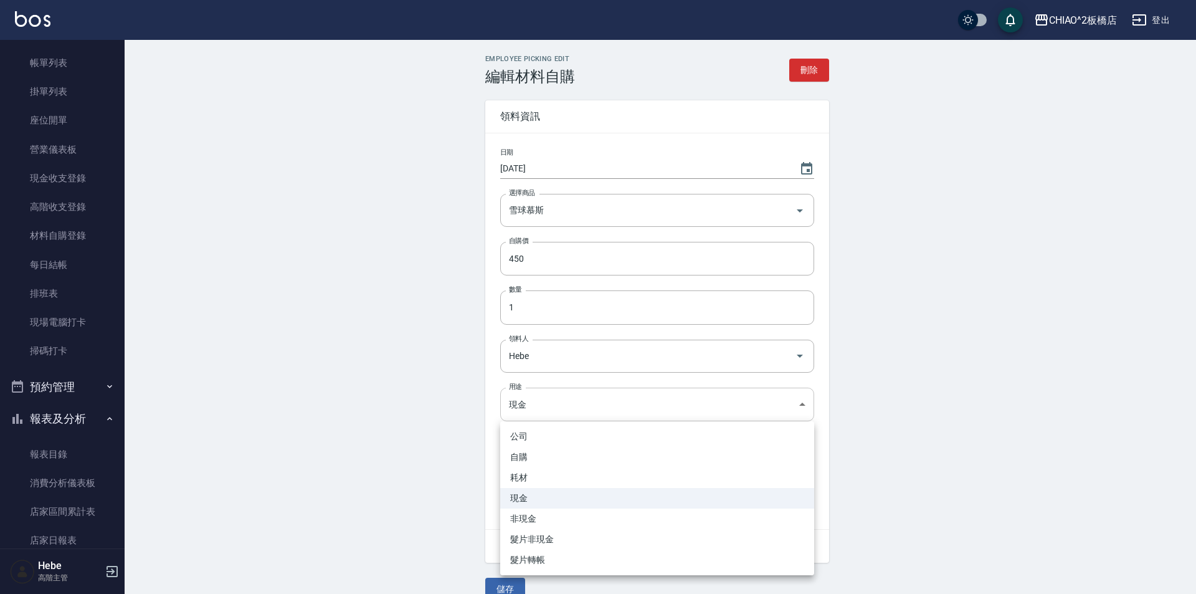
click at [540, 411] on body "CHIAO^2板橋店 登出 櫃檯作業 打帳單 帳單列表 掛單列表 座位開單 營業儀表板 現金收支登錄 高階收支登錄 材料自購登錄 每日結帳 排班表 現場電腦打…" at bounding box center [598, 307] width 1196 height 615
click at [537, 451] on li "自購" at bounding box center [657, 457] width 314 height 21
type input "自購"
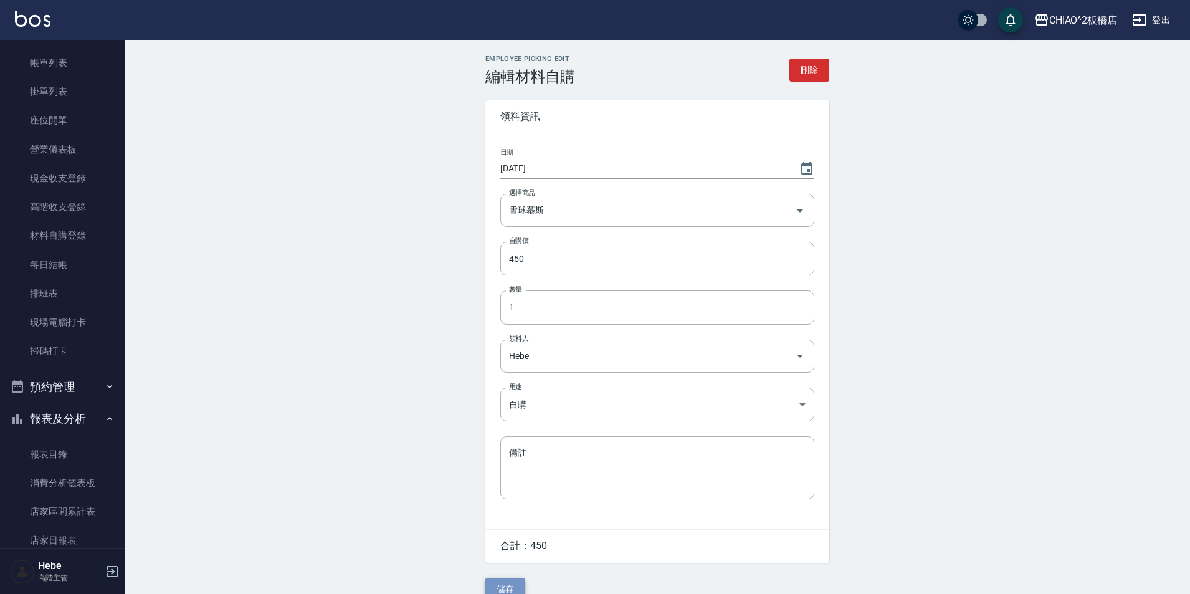
click at [503, 582] on button "儲存" at bounding box center [505, 588] width 40 height 23
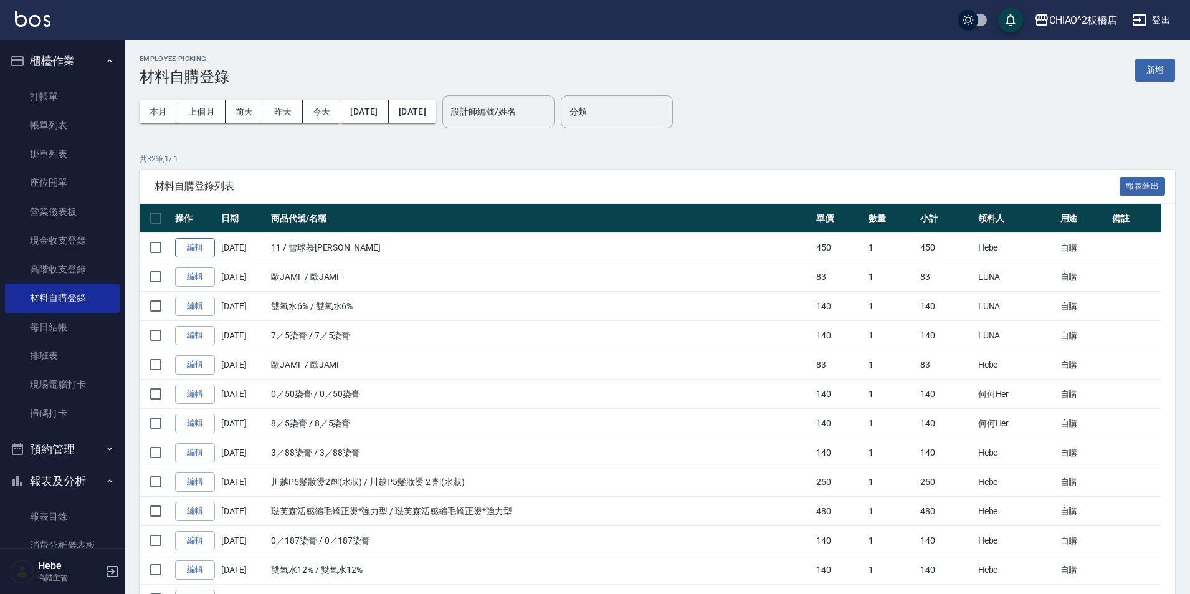
click at [189, 246] on link "編輯" at bounding box center [195, 247] width 40 height 19
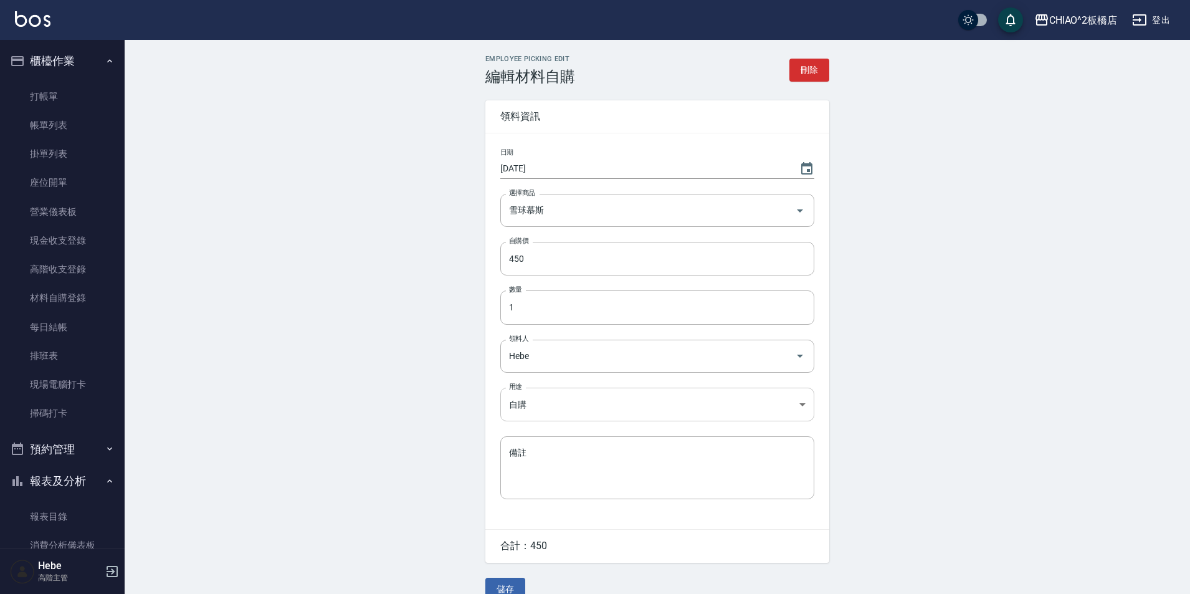
click at [532, 400] on body "CHIAO^2板橋店 登出 櫃檯作業 打帳單 帳單列表 掛單列表 座位開單 營業儀表板 現金收支登錄 高階收支登錄 材料自購登錄 每日結帳 排班表 現場電腦打…" at bounding box center [595, 307] width 1190 height 615
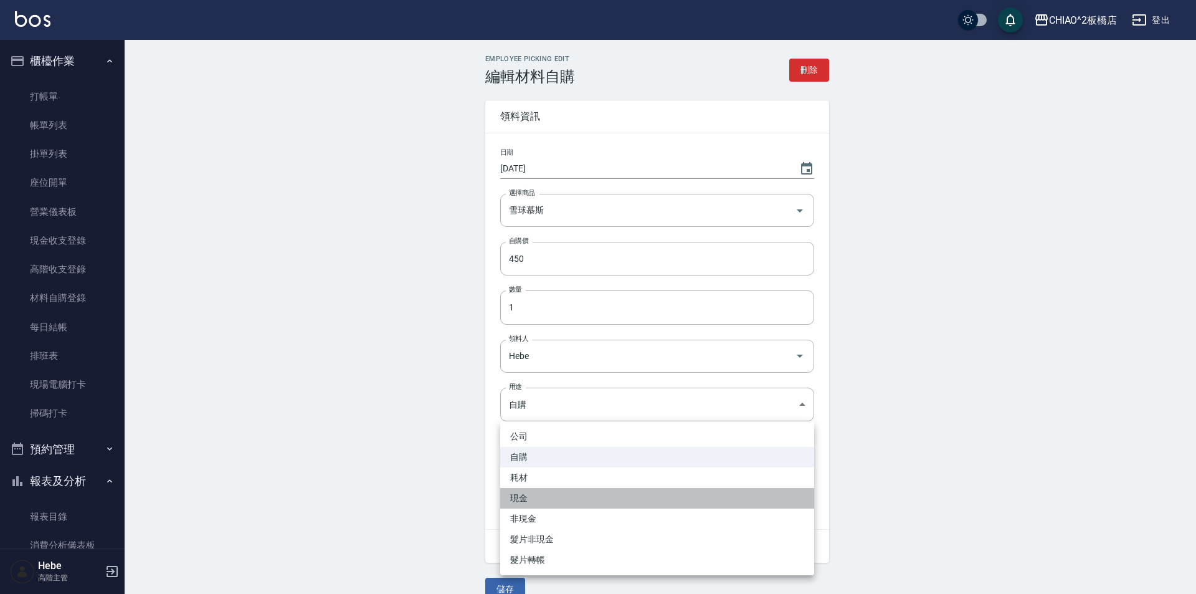
click at [513, 501] on li "現金" at bounding box center [657, 498] width 314 height 21
type input "現金"
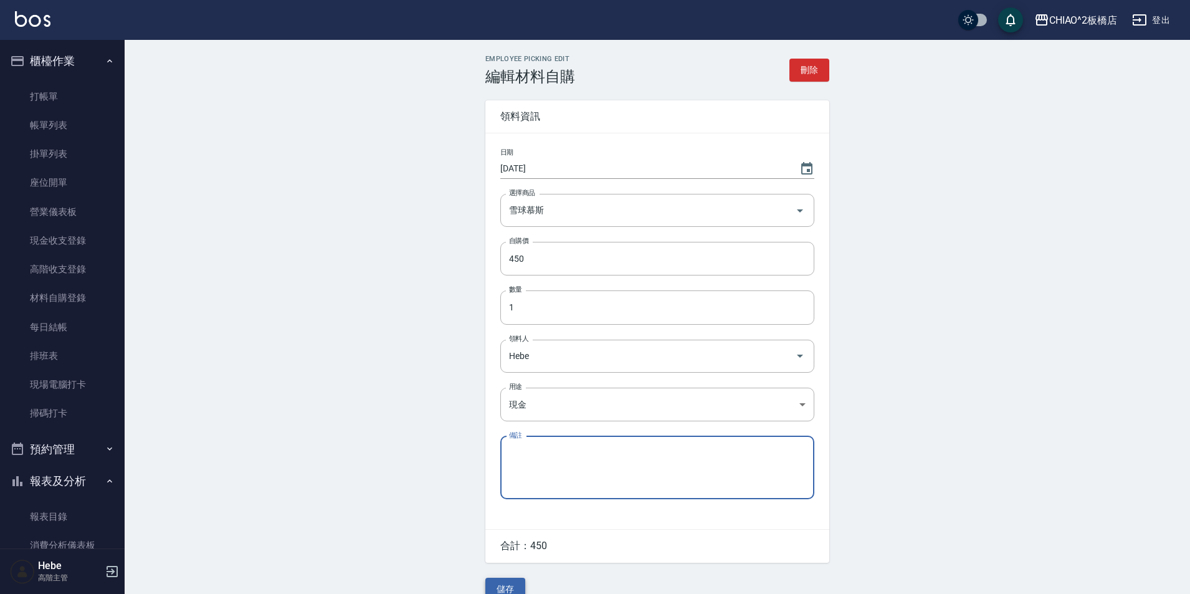
click at [508, 584] on button "儲存" at bounding box center [505, 588] width 40 height 23
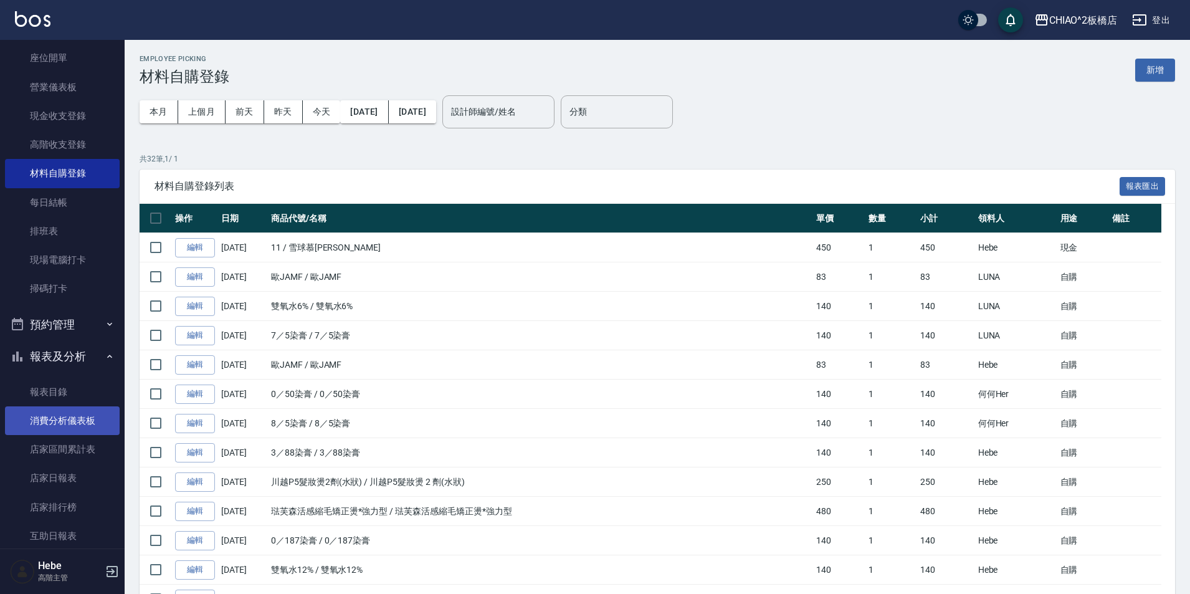
scroll to position [249, 0]
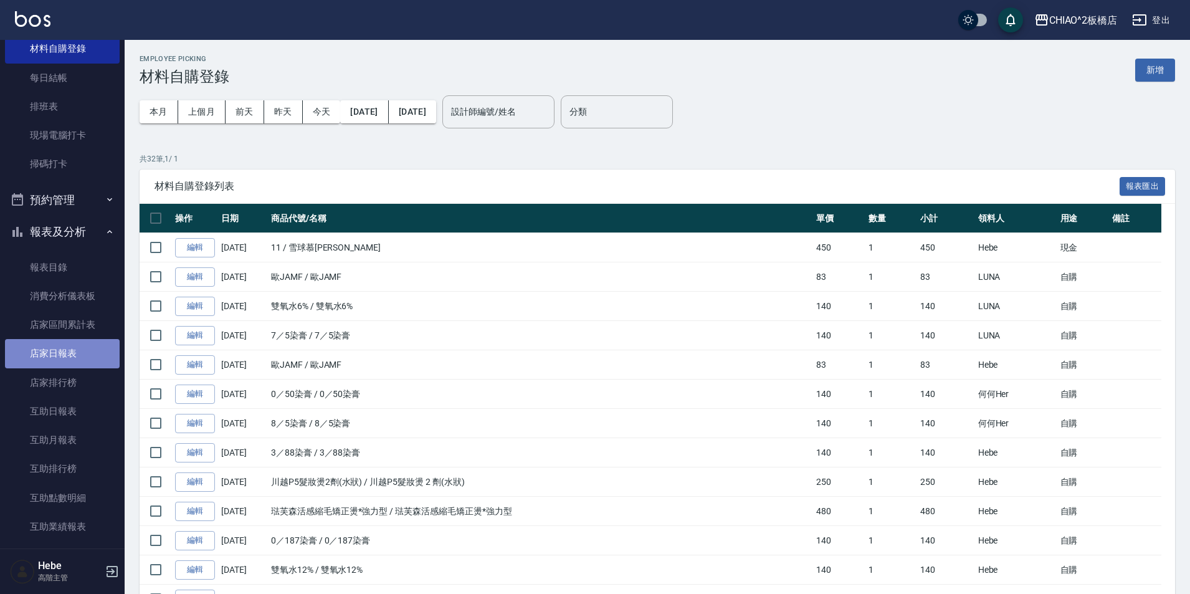
click at [71, 357] on link "店家日報表" at bounding box center [62, 353] width 115 height 29
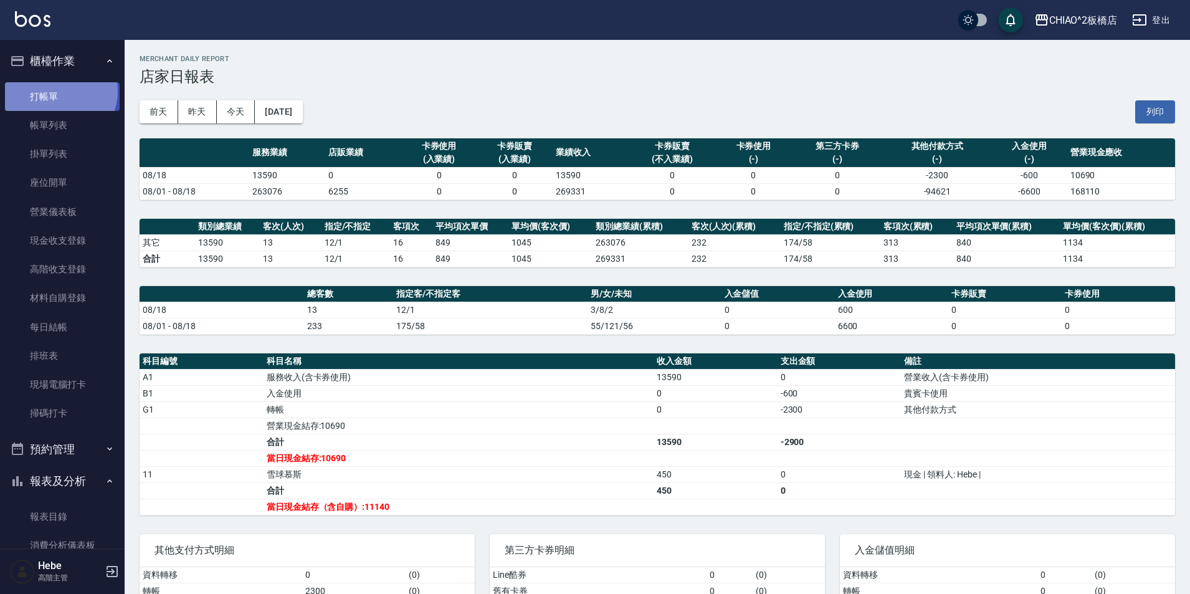
click at [58, 91] on link "打帳單" at bounding box center [62, 96] width 115 height 29
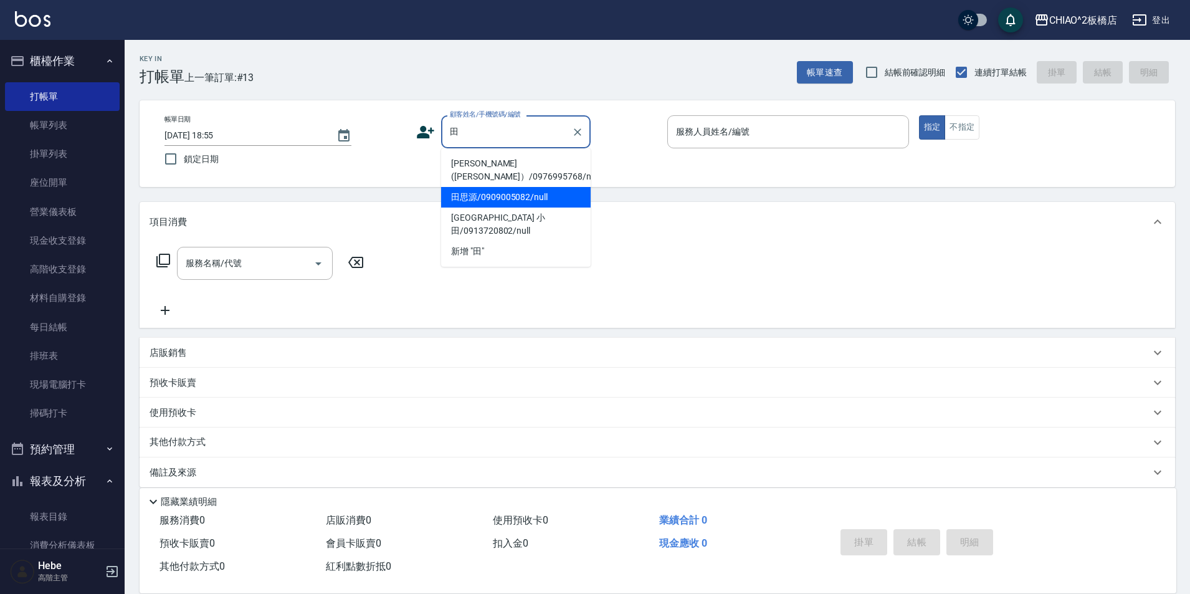
click at [480, 194] on li "田思源/0909005082/null" at bounding box center [515, 197] width 149 height 21
type input "田思源/0909005082/null"
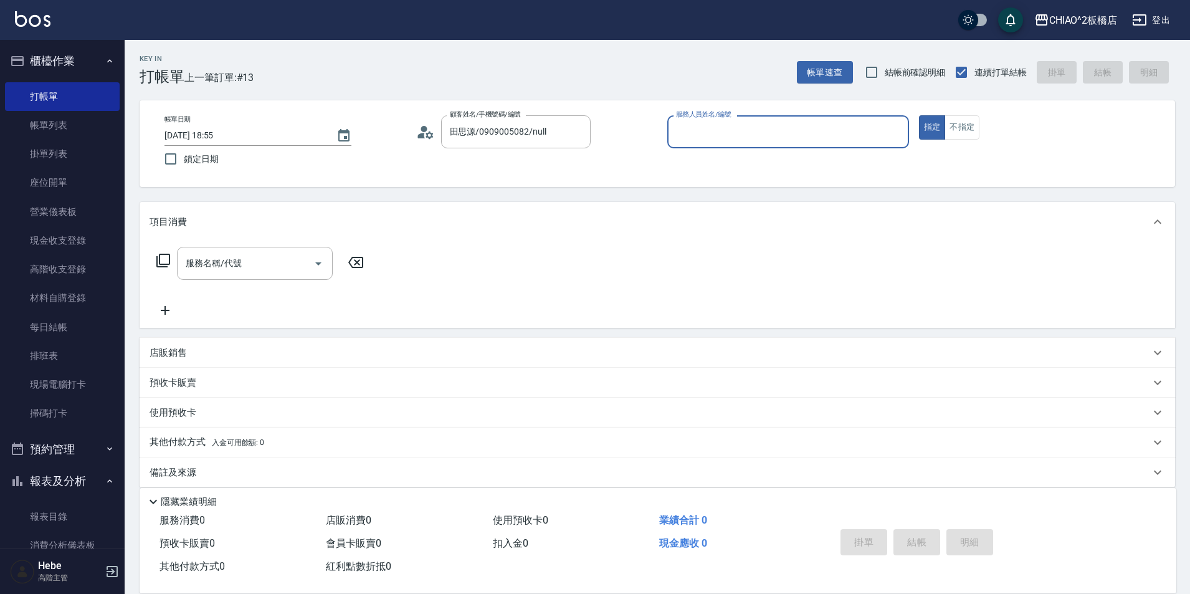
click at [694, 133] on input "服務人員姓名/編號" at bounding box center [788, 132] width 230 height 22
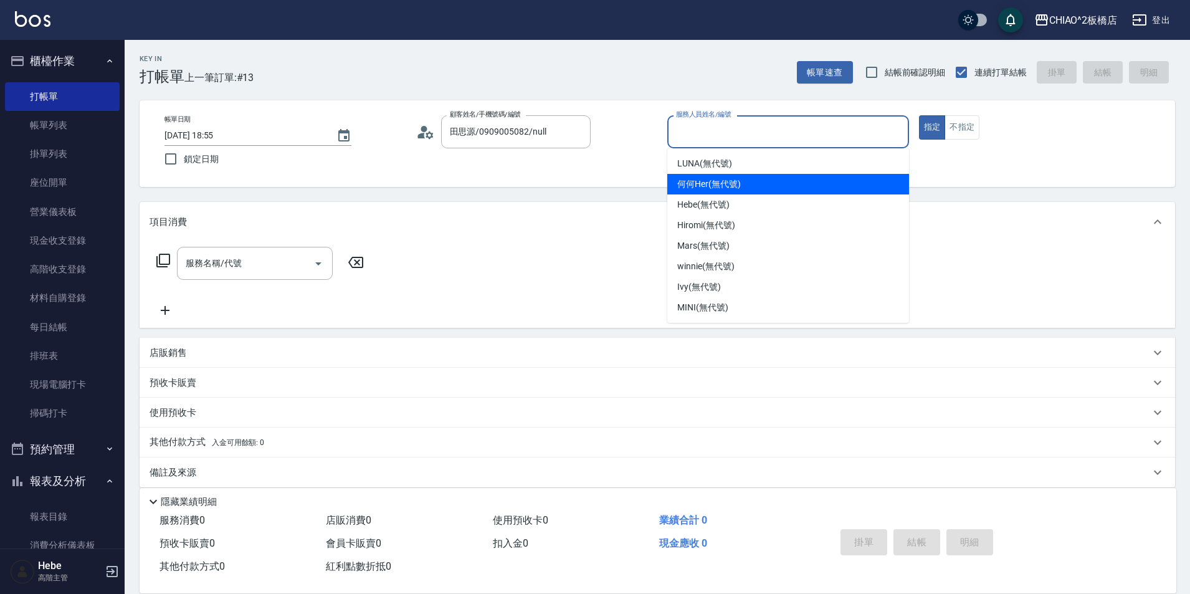
click at [695, 183] on span "何何Her (無代號)" at bounding box center [709, 183] width 64 height 13
type input "何何Her (無代號)"
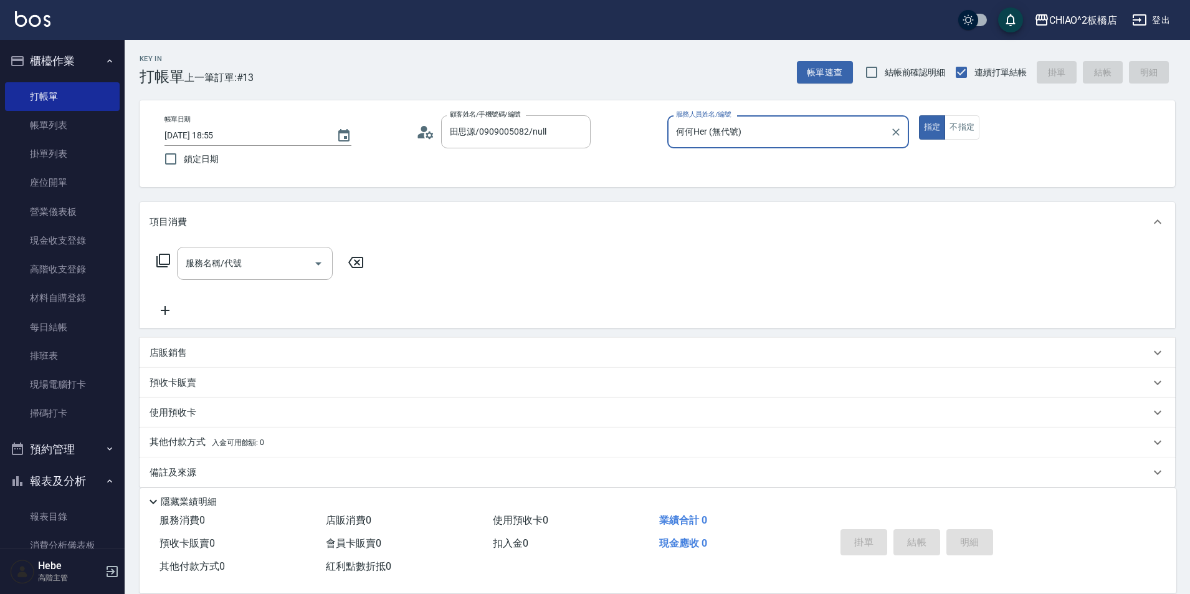
click at [228, 295] on div "服務名稱/代號 服務名稱/代號" at bounding box center [260, 282] width 222 height 71
click at [235, 280] on div "服務名稱/代號" at bounding box center [255, 263] width 156 height 33
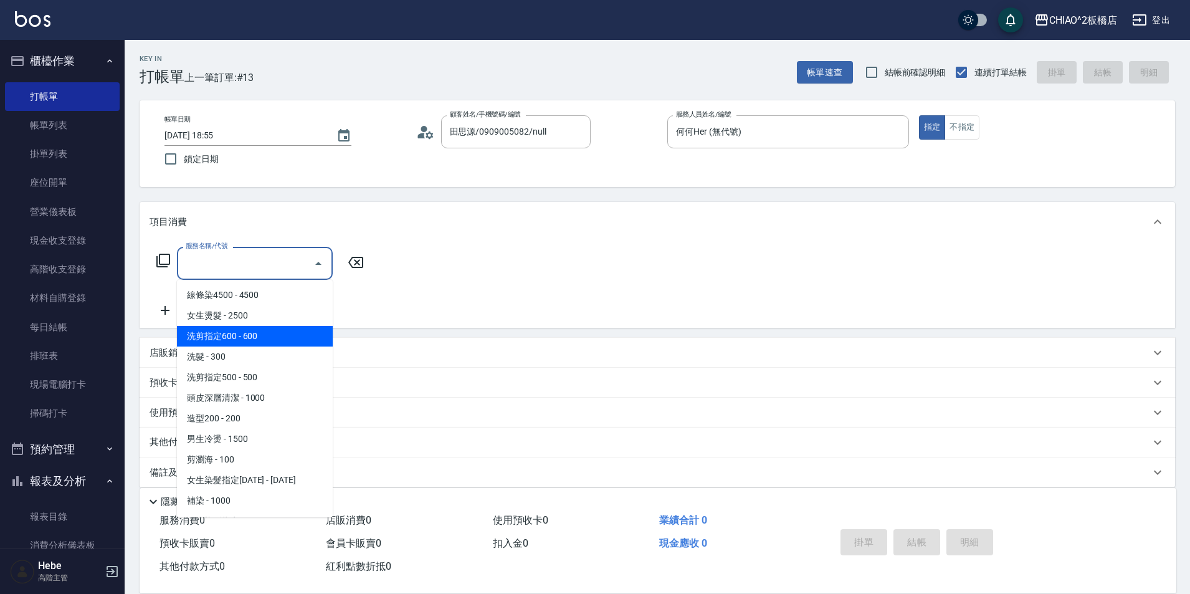
click at [253, 334] on span "洗剪指定600 - 600" at bounding box center [255, 336] width 156 height 21
type input "洗剪指定600(96678)"
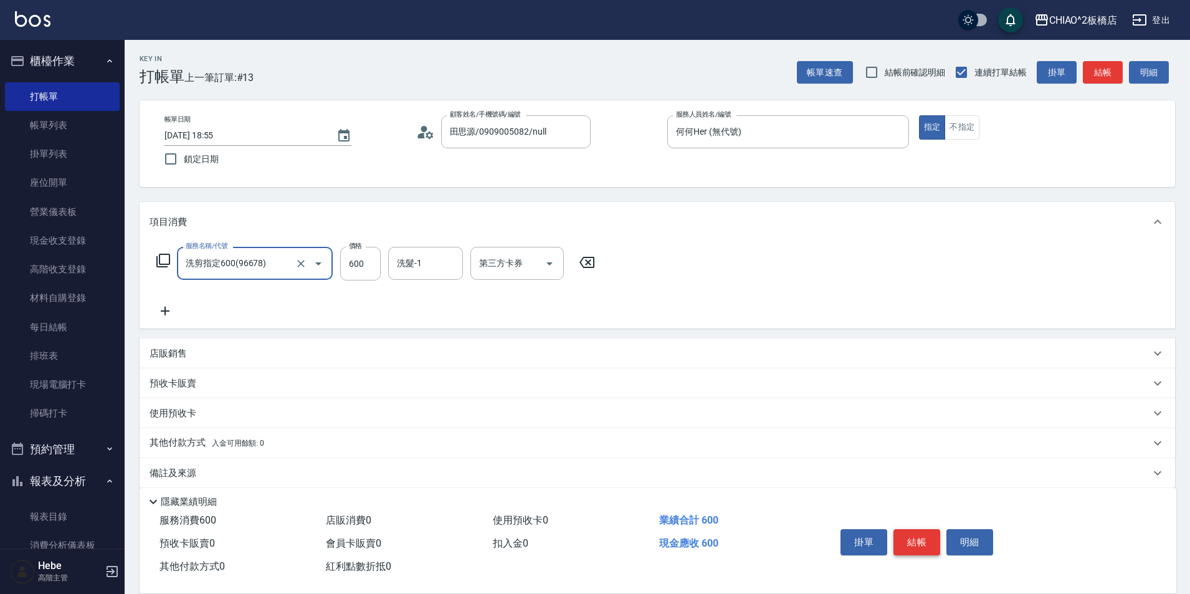
click at [926, 538] on button "結帳" at bounding box center [916, 542] width 47 height 26
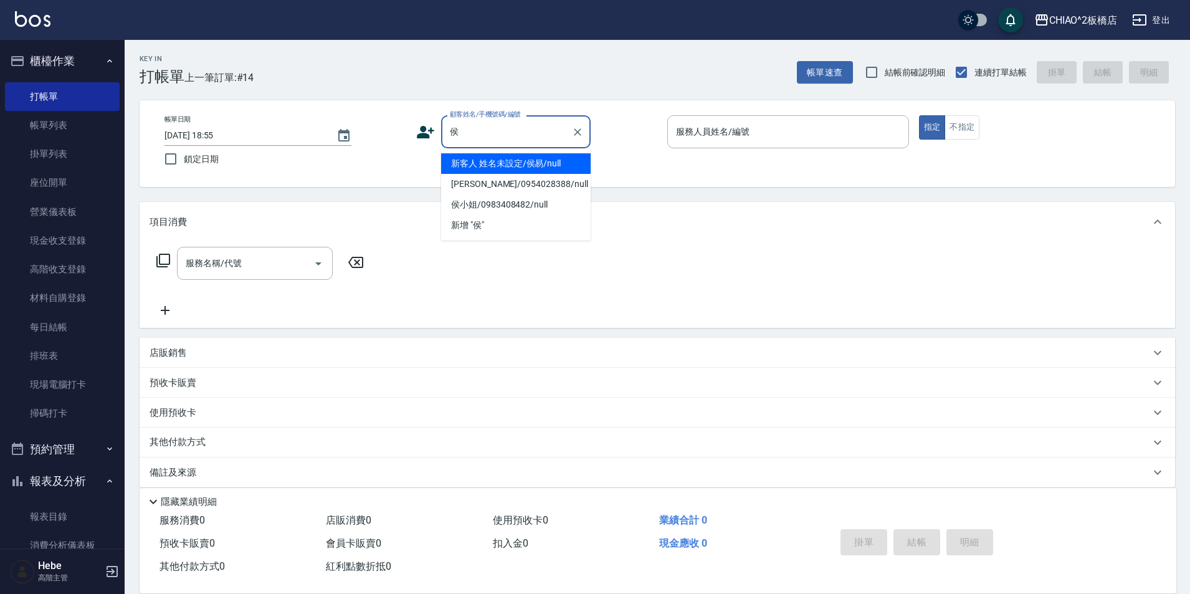
click at [525, 171] on li "新客人 姓名未設定/侯易/null" at bounding box center [515, 163] width 149 height 21
type input "新客人 姓名未設定/侯易/null"
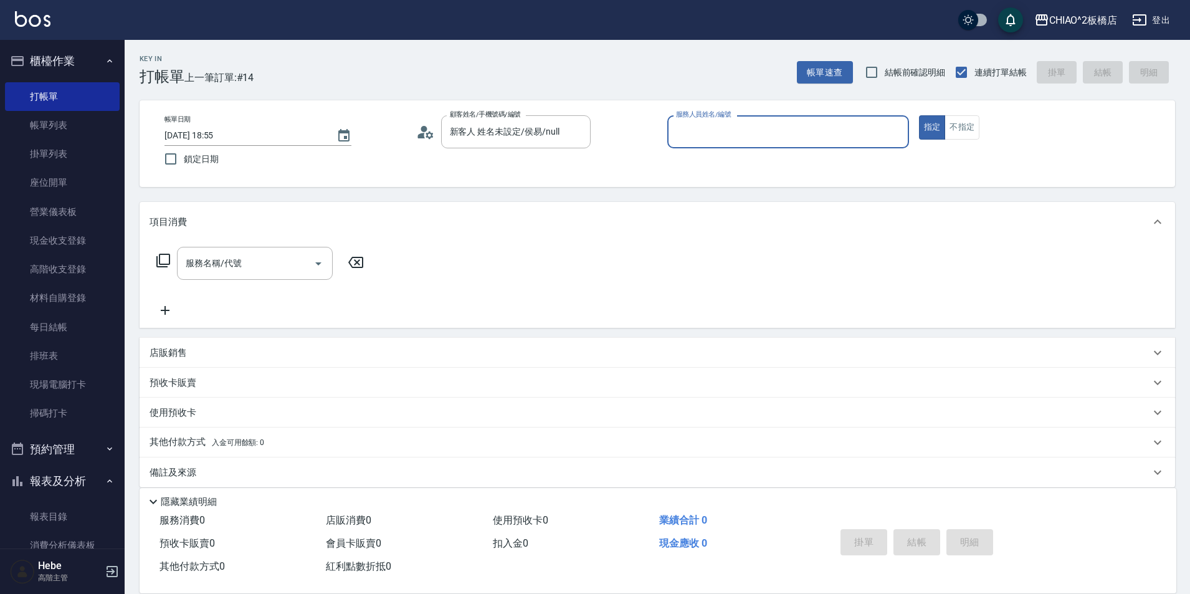
click at [694, 133] on input "服務人員姓名/編號" at bounding box center [788, 132] width 230 height 22
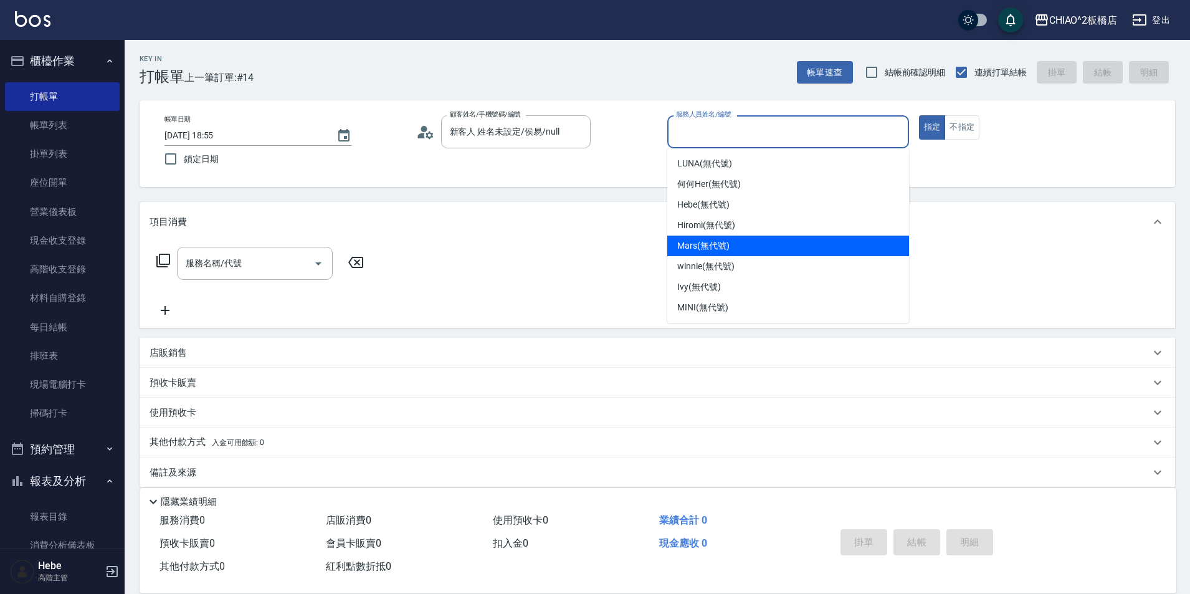
click at [689, 252] on span "Mars (無代號)" at bounding box center [703, 245] width 52 height 13
type input "Mars(無代號)"
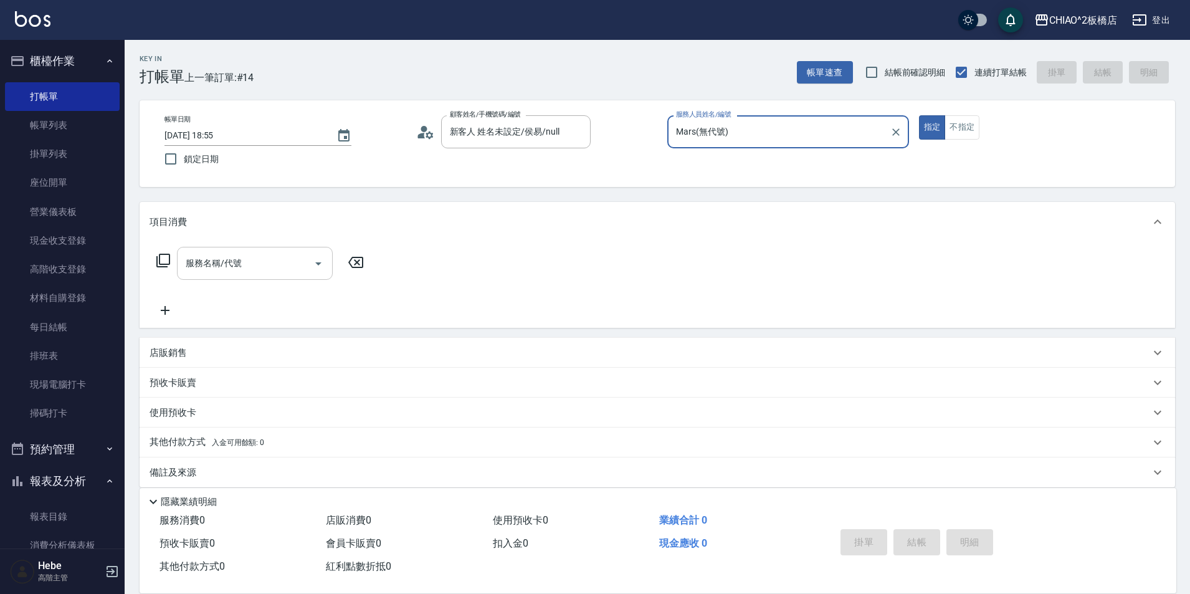
click at [256, 275] on div "服務名稱/代號" at bounding box center [255, 263] width 156 height 33
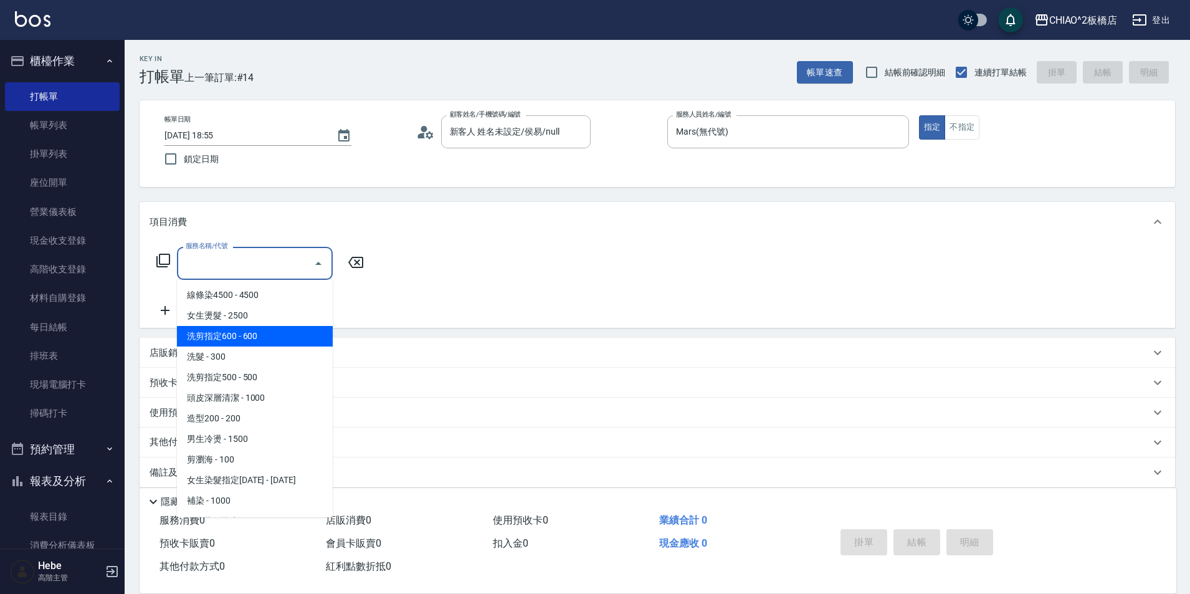
click at [245, 338] on span "洗剪指定600 - 600" at bounding box center [255, 336] width 156 height 21
type input "洗剪指定600(96678)"
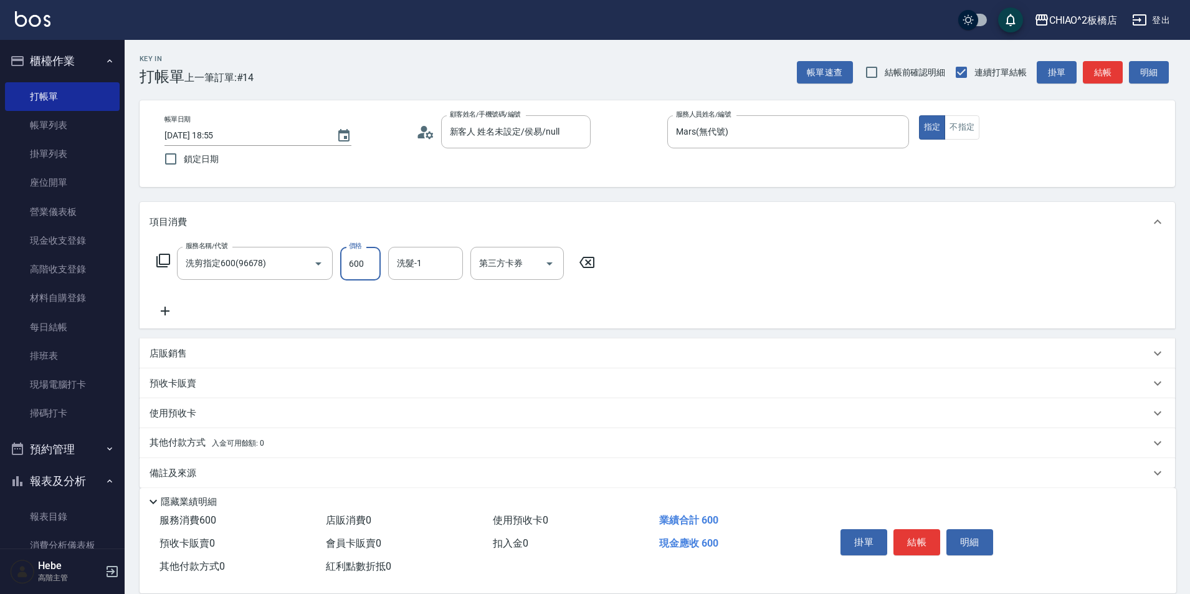
click at [349, 267] on input "600" at bounding box center [360, 264] width 40 height 34
type input "700"
click at [909, 532] on button "結帳" at bounding box center [916, 542] width 47 height 26
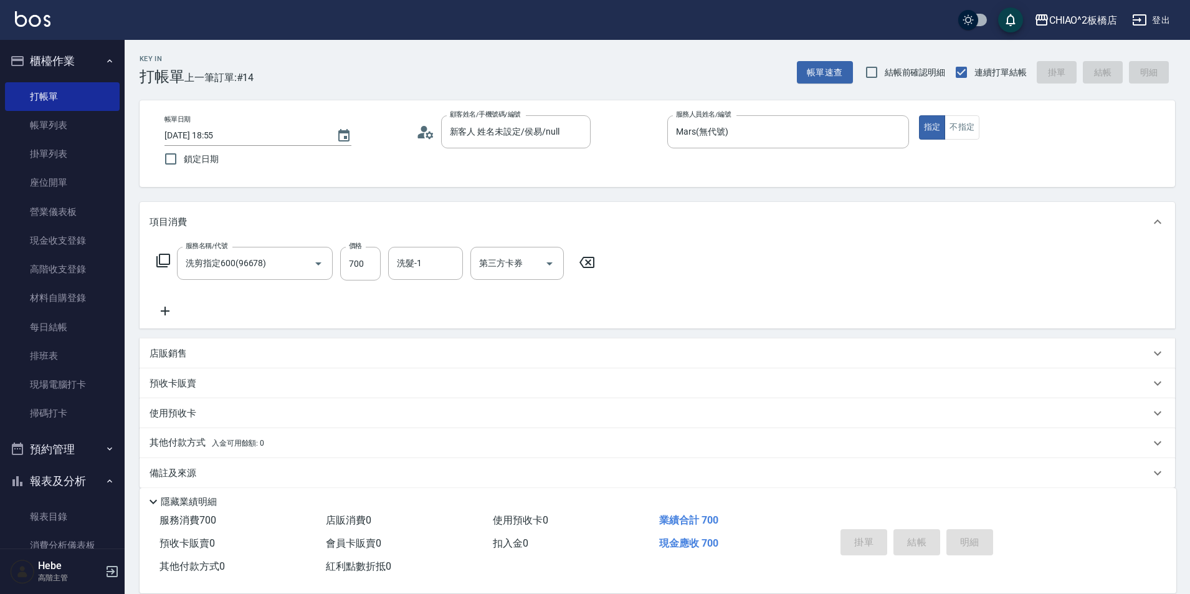
type input "[DATE] 19:09"
